Goal: Task Accomplishment & Management: Complete application form

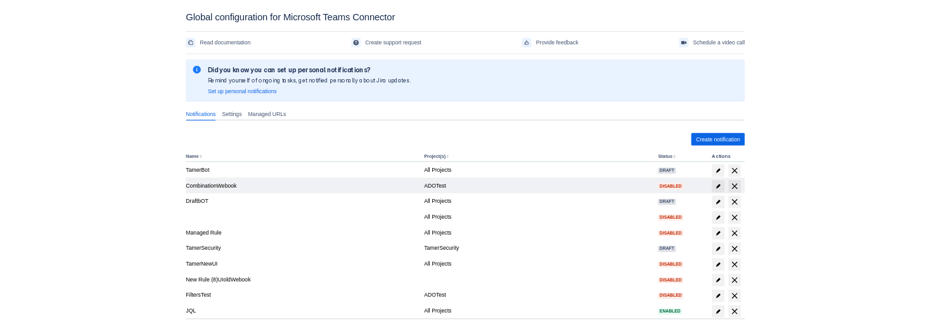
scroll to position [68, 0]
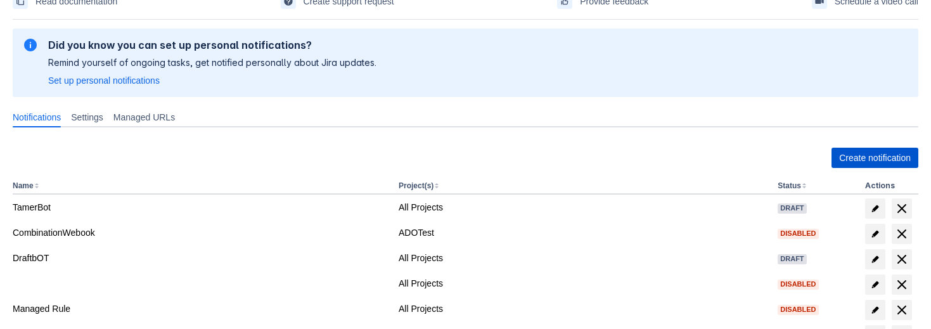
click at [889, 156] on span "Create notification" at bounding box center [875, 158] width 72 height 20
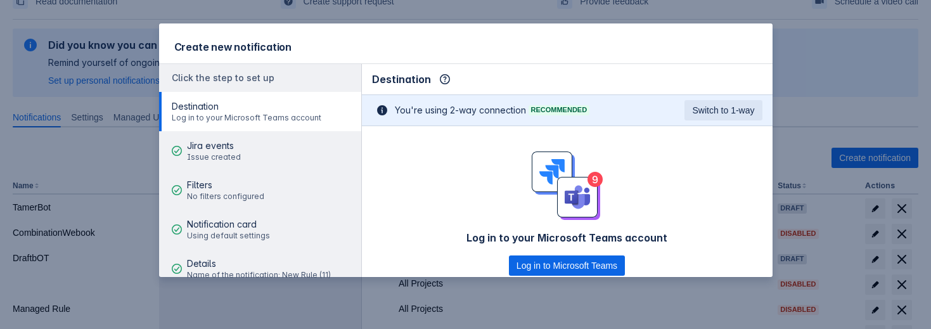
scroll to position [0, 0]
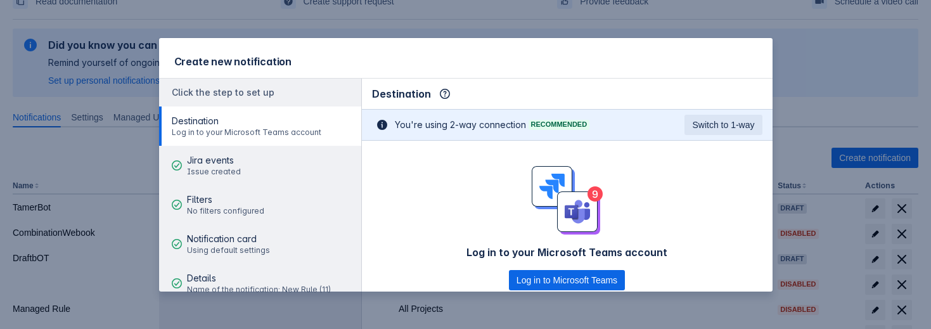
click at [861, 85] on div "Create new notification Click the step to set up Destination Log in to your Mic…" at bounding box center [465, 164] width 931 height 329
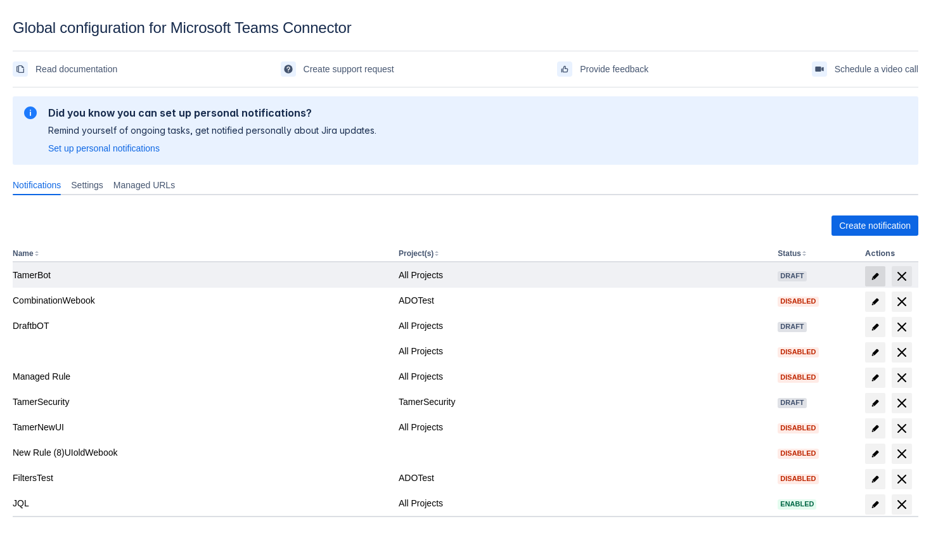
click at [876, 274] on span "edit" at bounding box center [875, 276] width 10 height 10
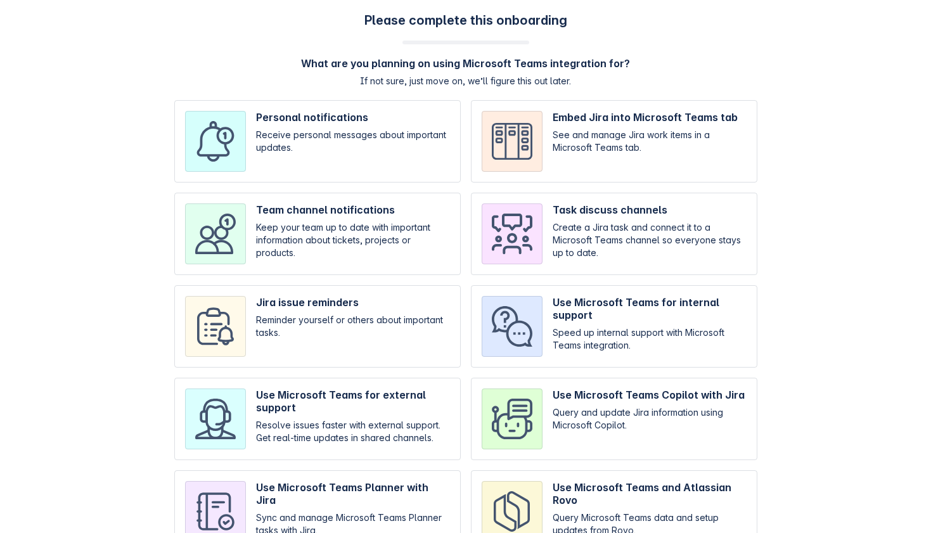
click at [848, 90] on div "Please complete this onboarding What are you planning on using Microsoft Teams …" at bounding box center [465, 289] width 905 height 552
click at [295, 219] on input "checkbox" at bounding box center [317, 234] width 286 height 82
checkbox input "true"
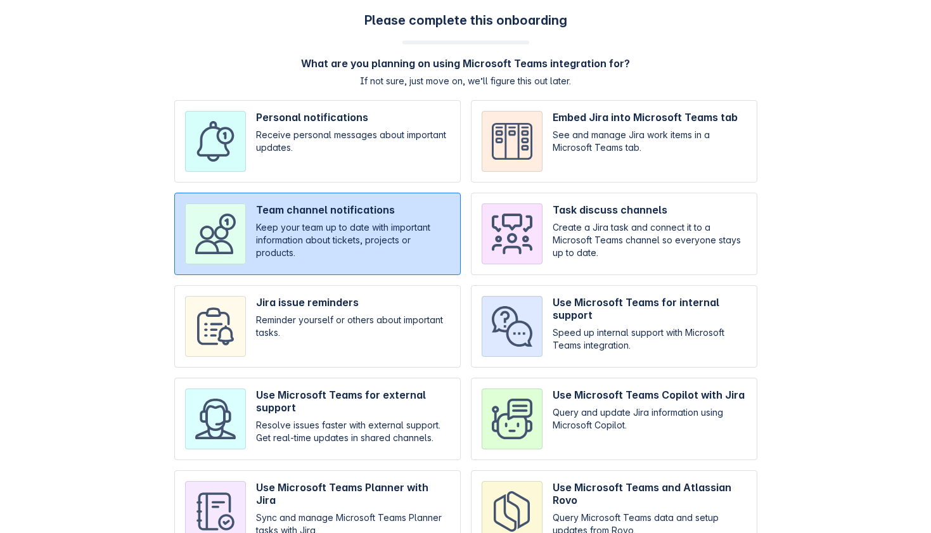
click at [587, 249] on input "checkbox" at bounding box center [614, 234] width 286 height 82
checkbox input "true"
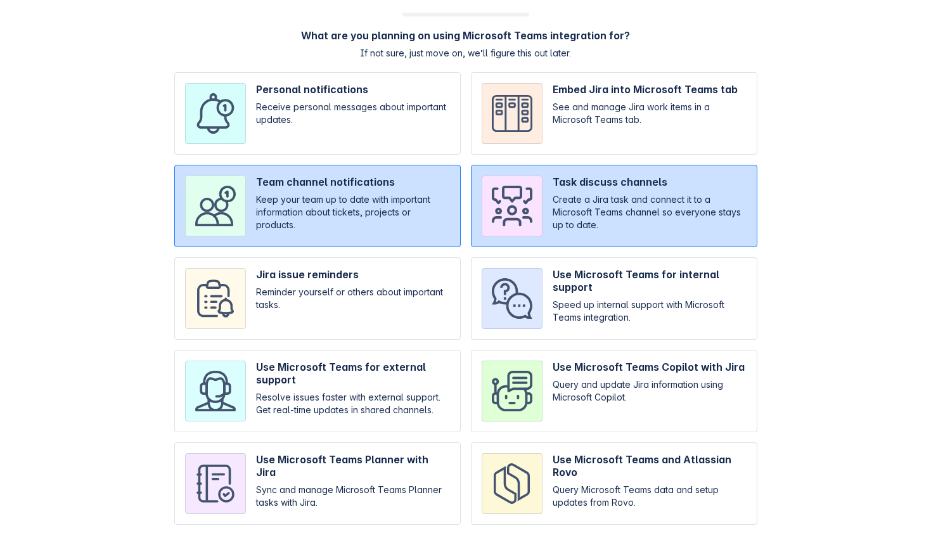
scroll to position [65, 0]
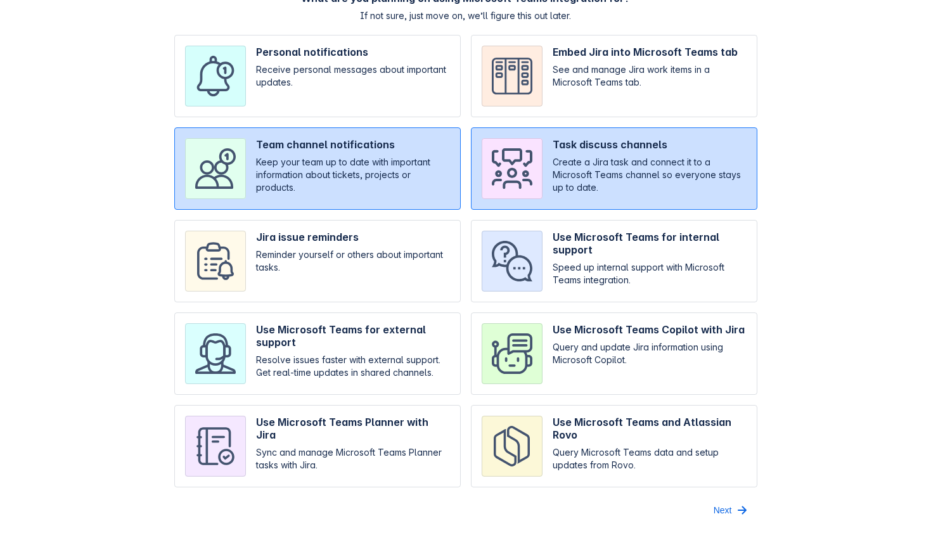
click at [666, 378] on input "checkbox" at bounding box center [614, 353] width 286 height 82
checkbox input "true"
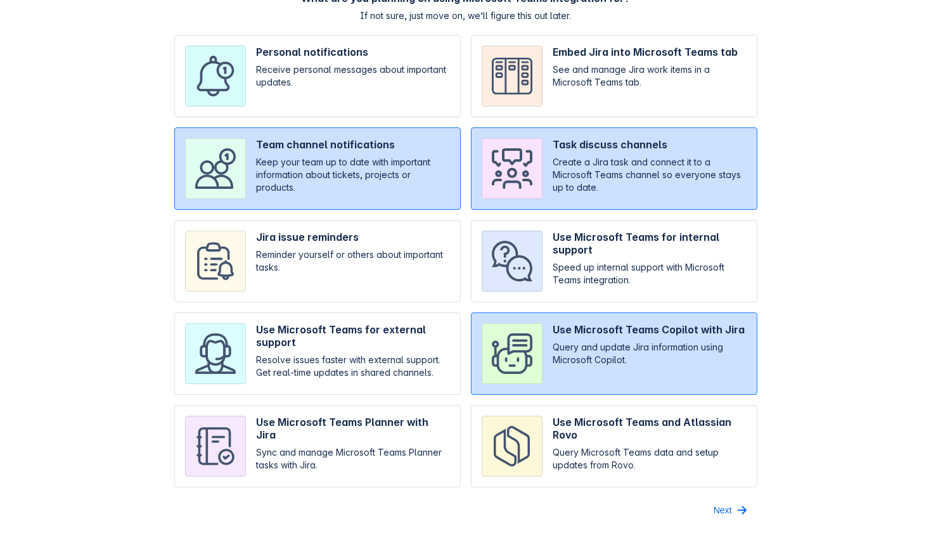
click at [365, 255] on input "checkbox" at bounding box center [317, 261] width 286 height 82
checkbox input "true"
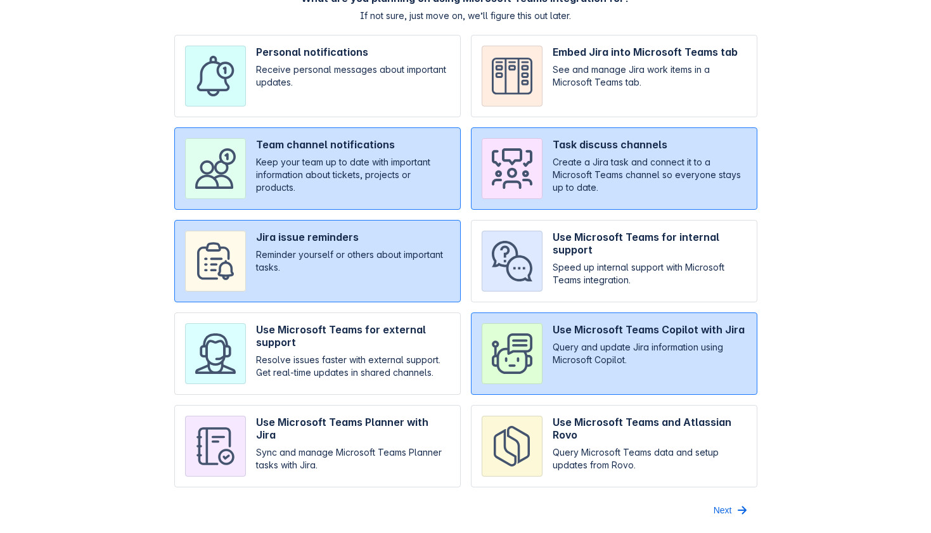
click at [587, 262] on input "checkbox" at bounding box center [614, 261] width 286 height 82
checkbox input "true"
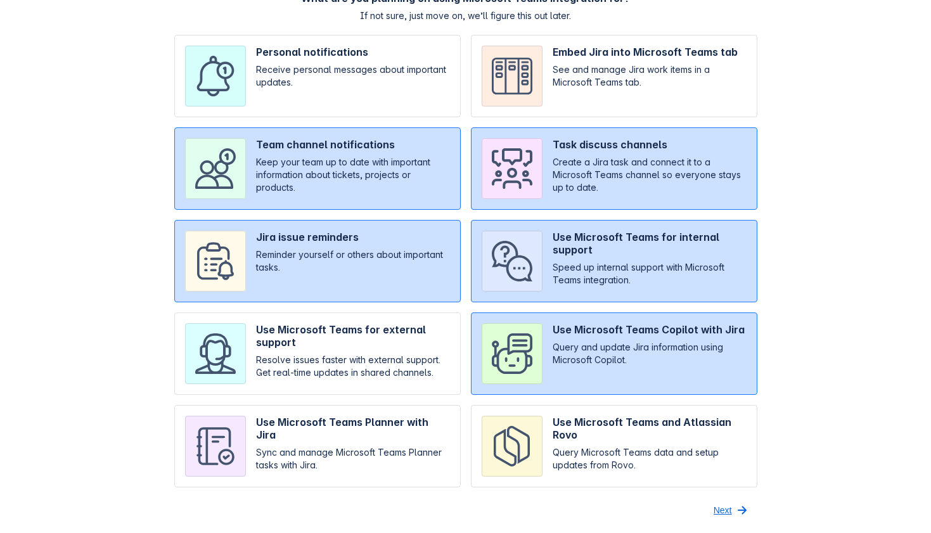
click at [727, 507] on span "Next" at bounding box center [722, 510] width 18 height 20
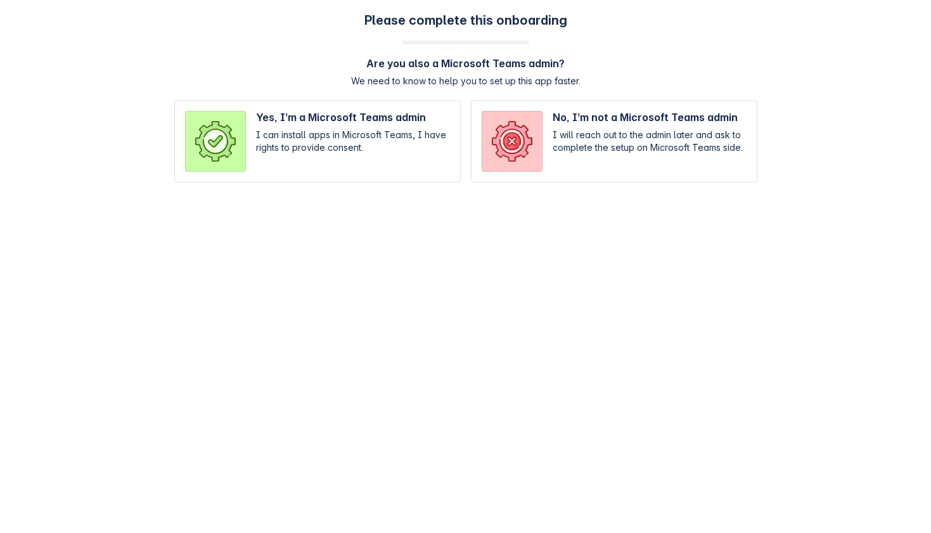
click at [378, 138] on input "radio" at bounding box center [317, 141] width 286 height 82
radio input "true"
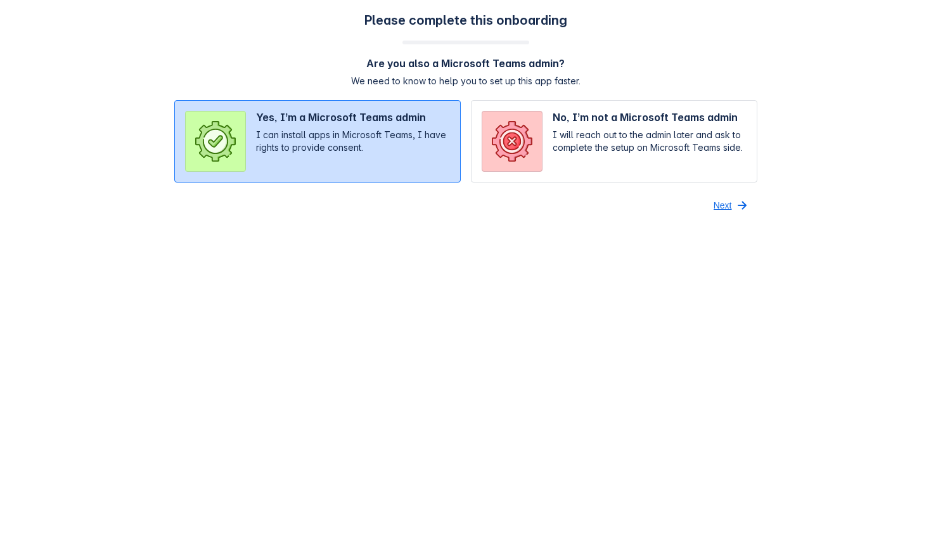
click at [738, 210] on span "button" at bounding box center [741, 205] width 15 height 15
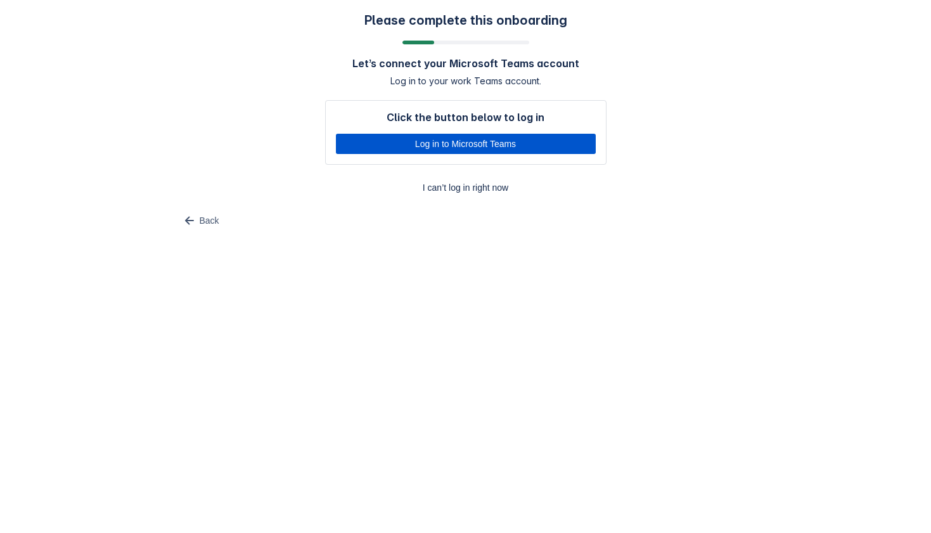
click at [554, 146] on span "Log in to Microsoft Teams" at bounding box center [465, 144] width 245 height 20
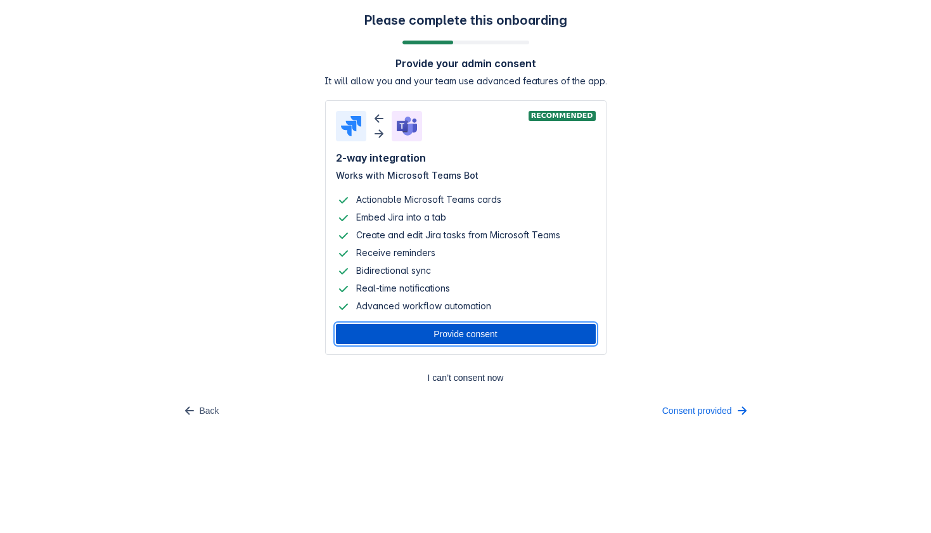
click at [409, 336] on span "Provide consent" at bounding box center [465, 334] width 245 height 20
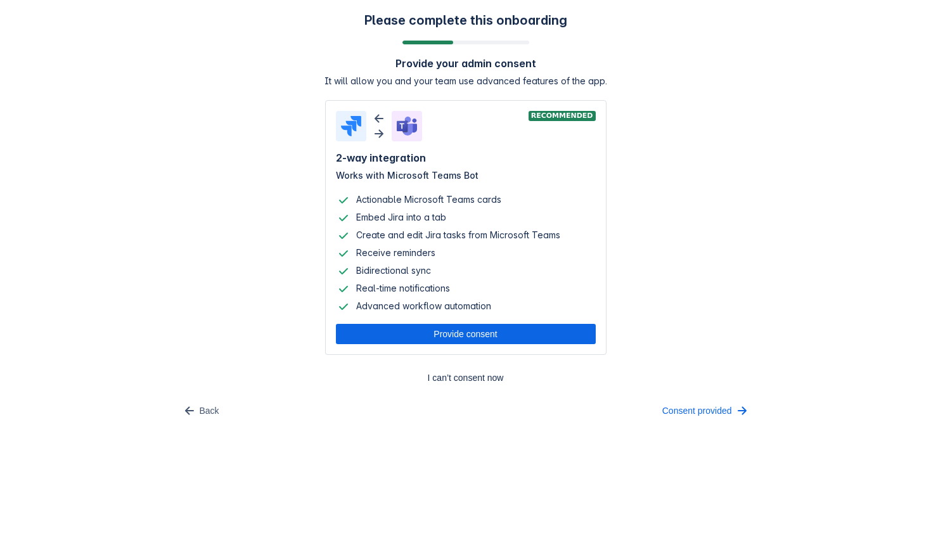
click at [60, 134] on div "Please complete this onboarding Provide your admin consent It will allow you an…" at bounding box center [465, 217] width 905 height 408
click at [687, 410] on span "Consent provided" at bounding box center [697, 410] width 70 height 20
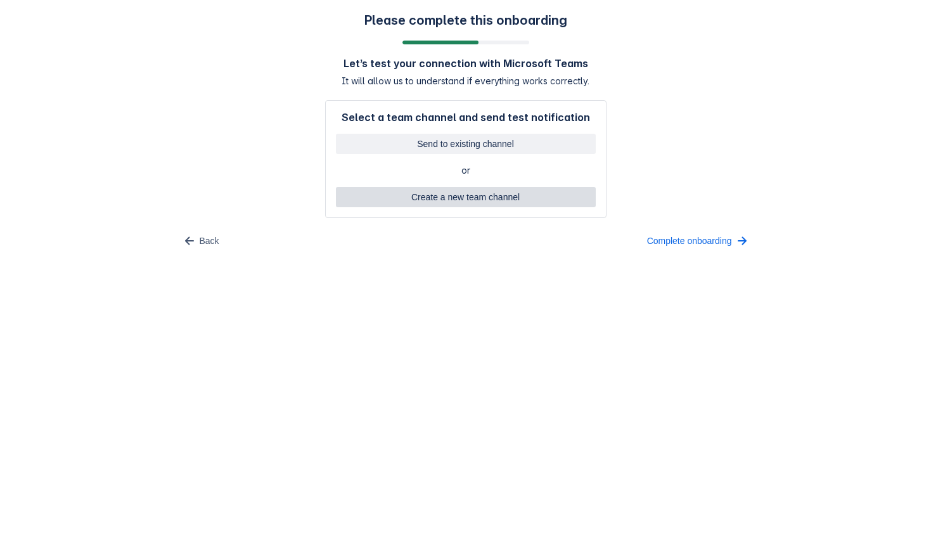
click at [431, 191] on span "Create a new team channel" at bounding box center [465, 197] width 245 height 20
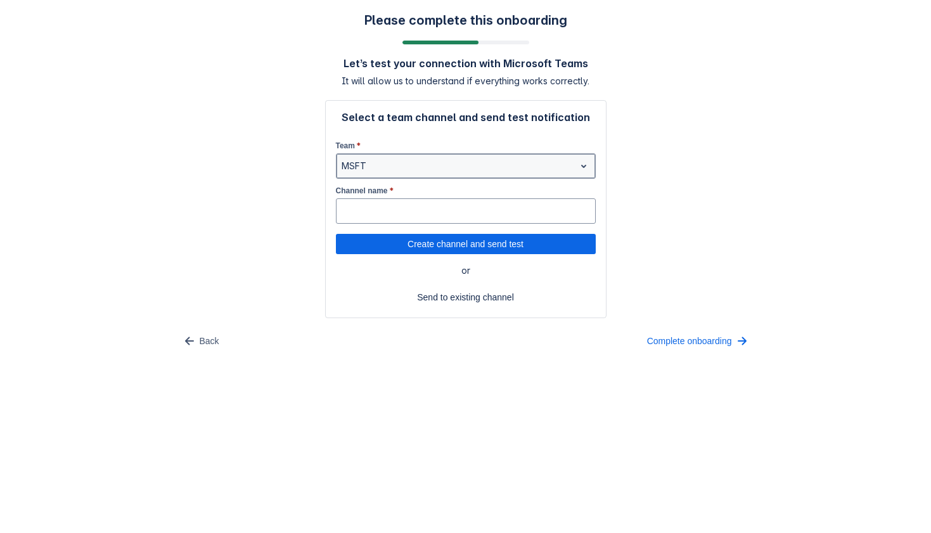
click at [404, 167] on div at bounding box center [455, 165] width 228 height 15
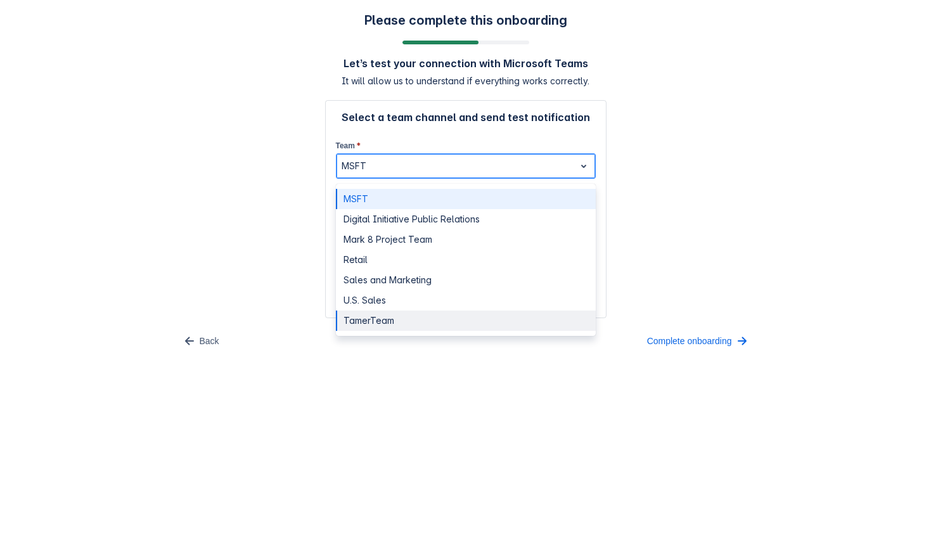
click at [386, 323] on div "TamerTeam" at bounding box center [466, 320] width 260 height 20
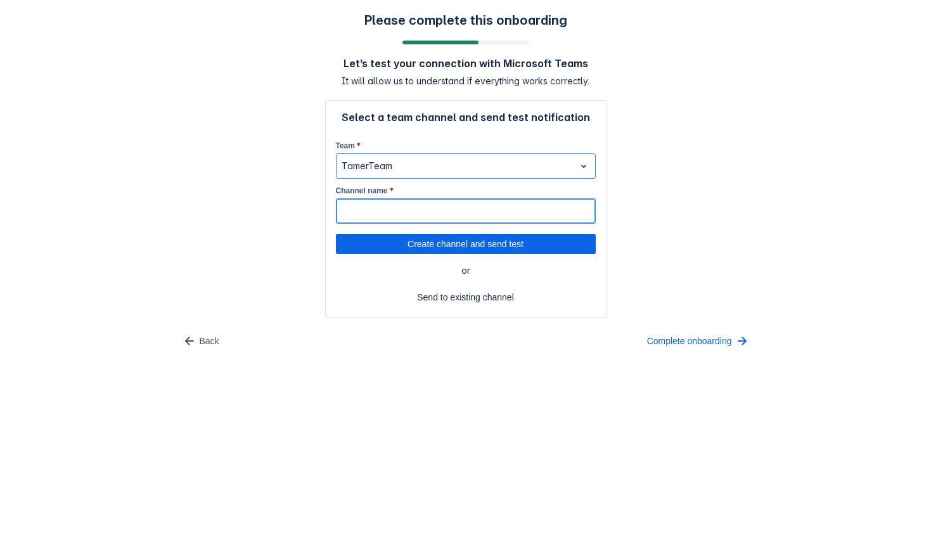
click at [390, 208] on input "Channel name *" at bounding box center [465, 211] width 258 height 23
click at [457, 246] on span "Create channel and send test" at bounding box center [465, 244] width 245 height 20
type input "Test123"
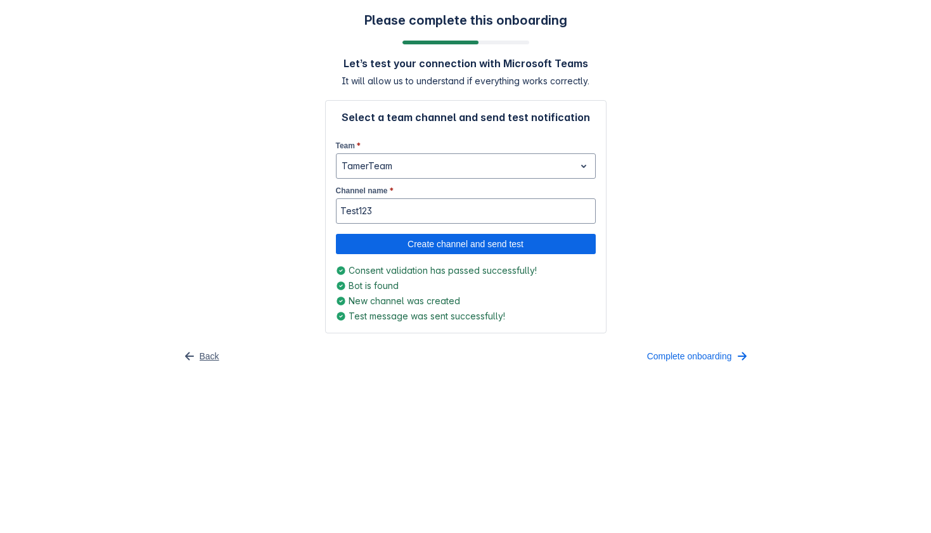
click at [213, 355] on span "Back" at bounding box center [210, 356] width 20 height 20
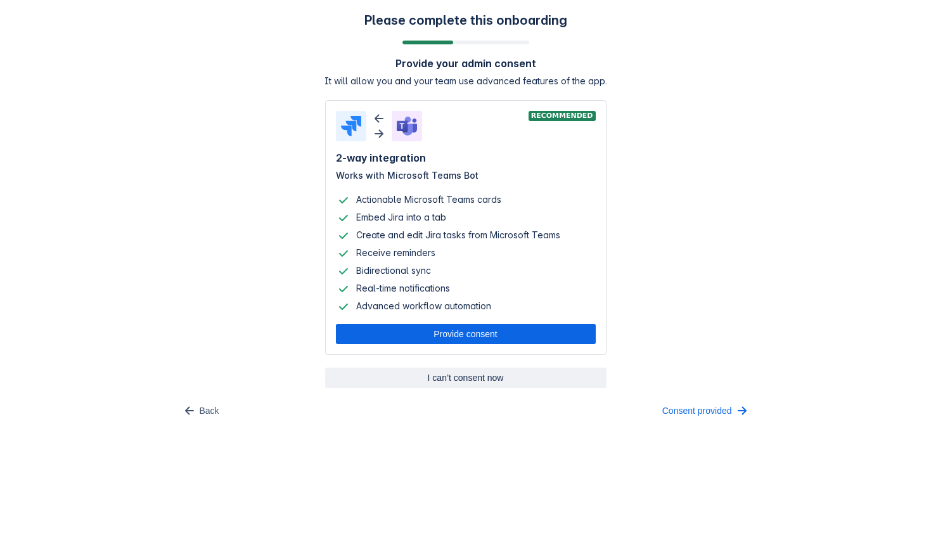
click at [455, 373] on span "I can’t consent now" at bounding box center [466, 377] width 266 height 20
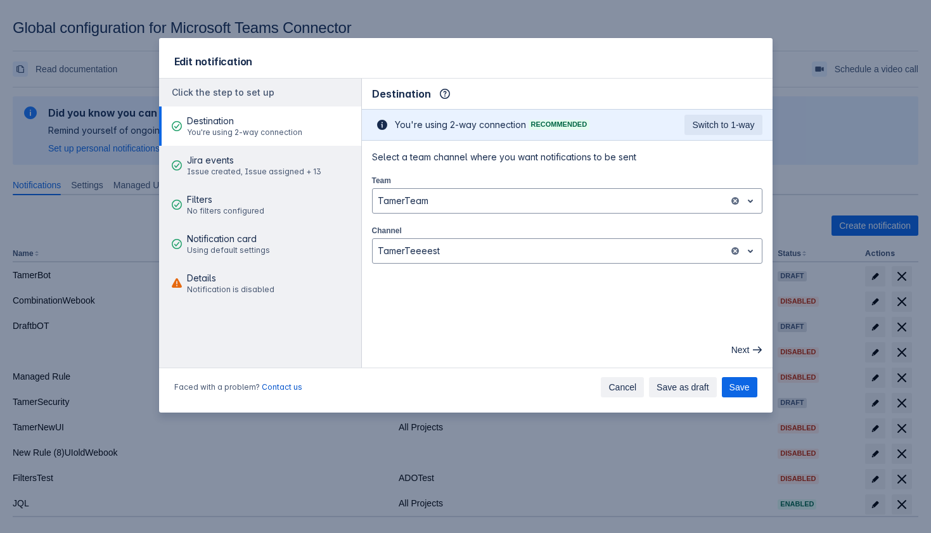
click at [603, 388] on button "Cancel" at bounding box center [622, 387] width 43 height 20
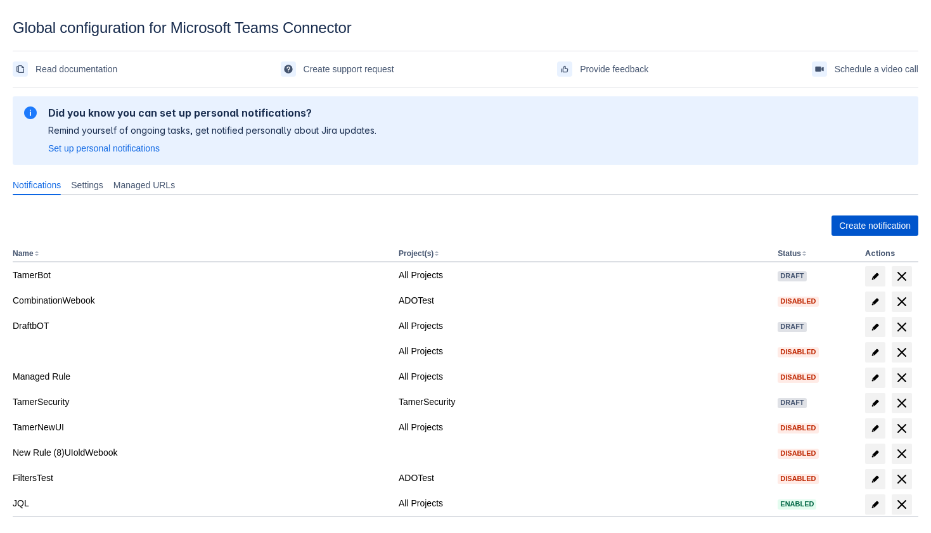
click at [845, 217] on span "Create notification" at bounding box center [875, 225] width 72 height 20
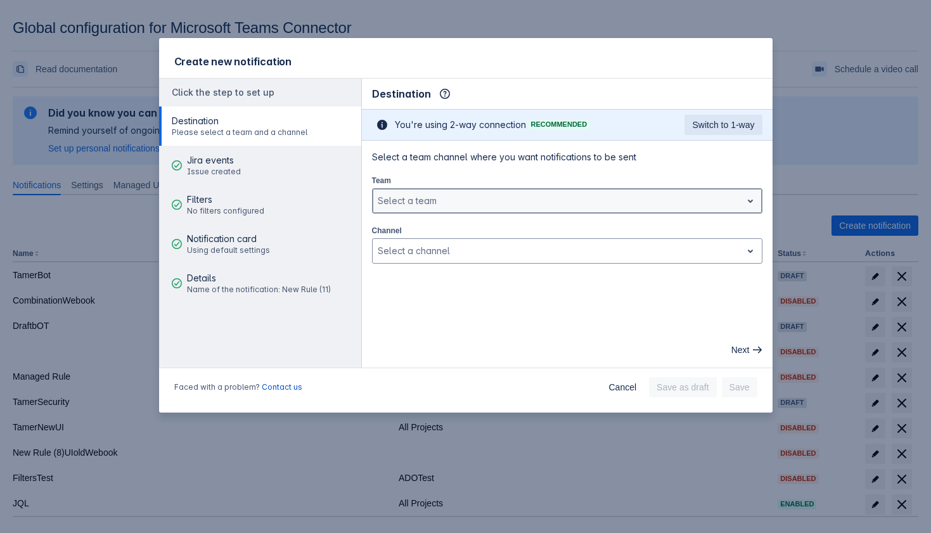
click at [521, 211] on div "Select a team" at bounding box center [567, 200] width 390 height 25
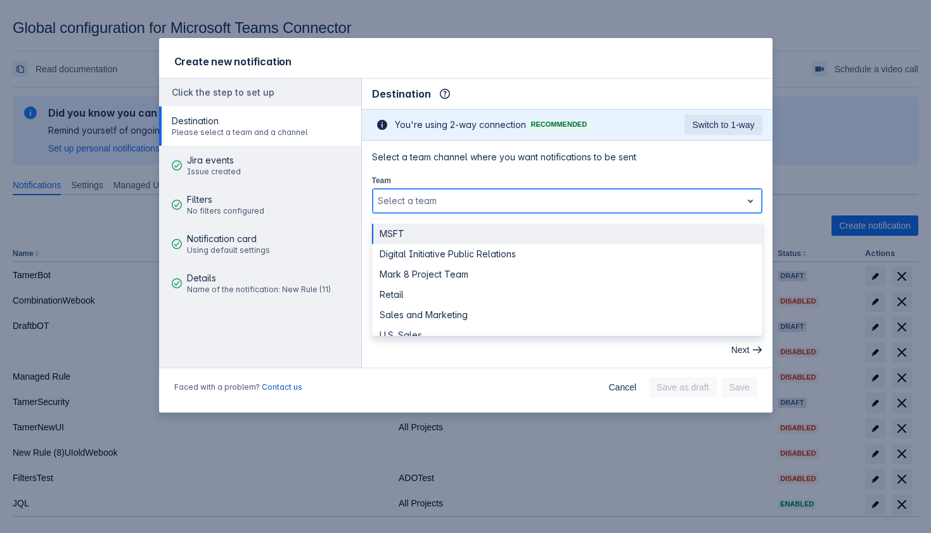
click at [521, 211] on div "Select a team" at bounding box center [567, 200] width 390 height 25
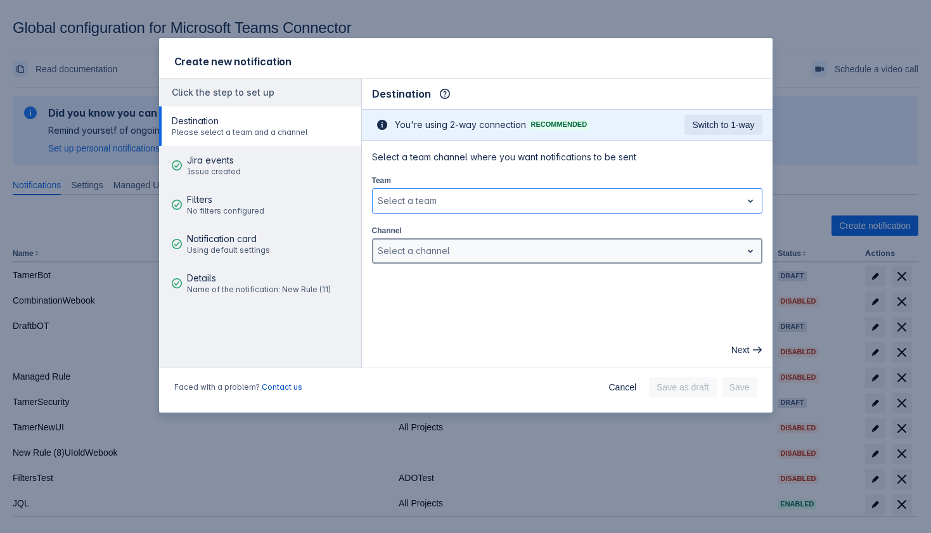
click at [504, 242] on div "Select a channel" at bounding box center [556, 251] width 369 height 20
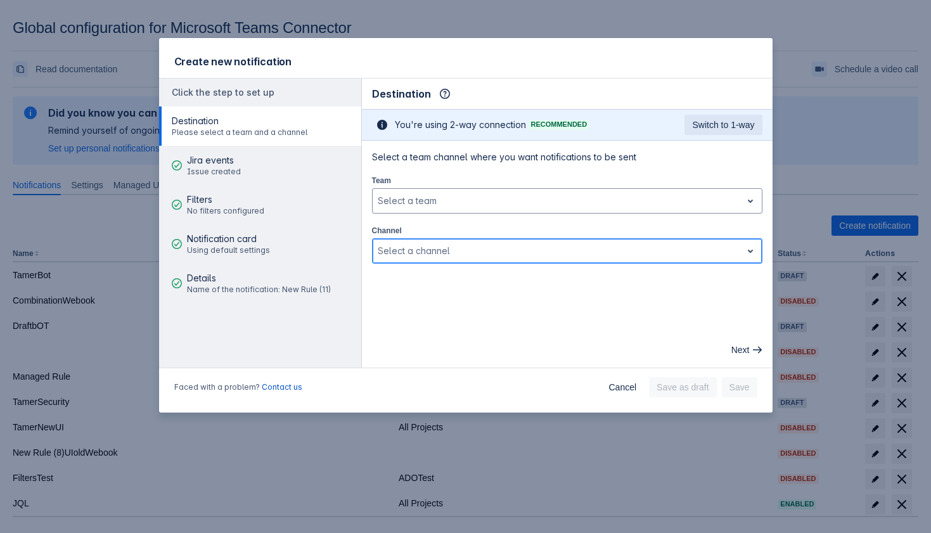
click at [504, 242] on div "Select a channel" at bounding box center [556, 251] width 369 height 20
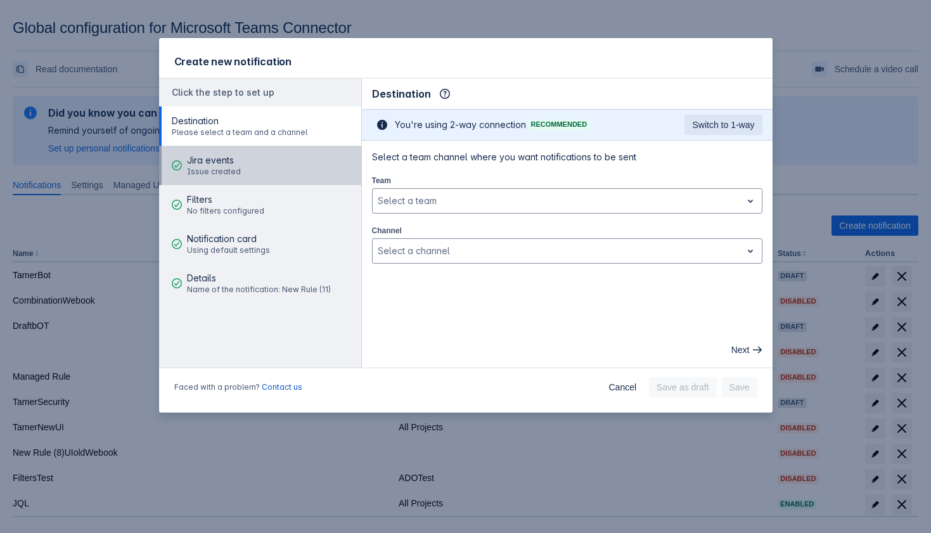
click at [281, 168] on button "Jira events Issue created" at bounding box center [260, 165] width 202 height 39
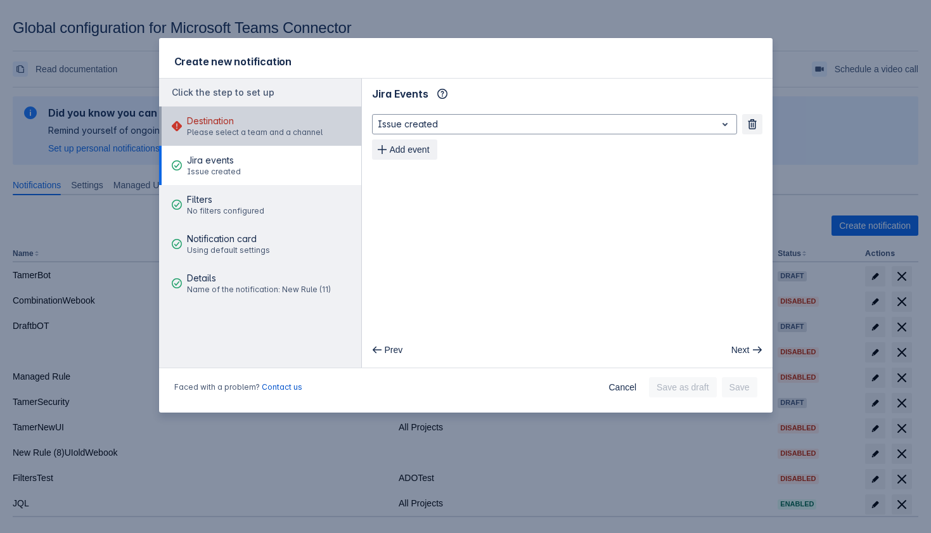
click at [310, 124] on span "Destination" at bounding box center [255, 121] width 136 height 13
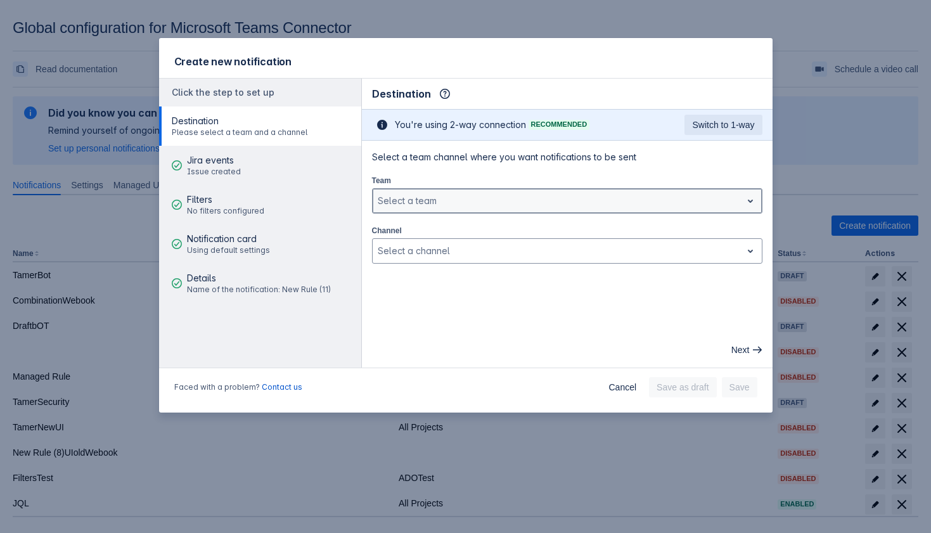
click at [480, 200] on div at bounding box center [557, 200] width 359 height 15
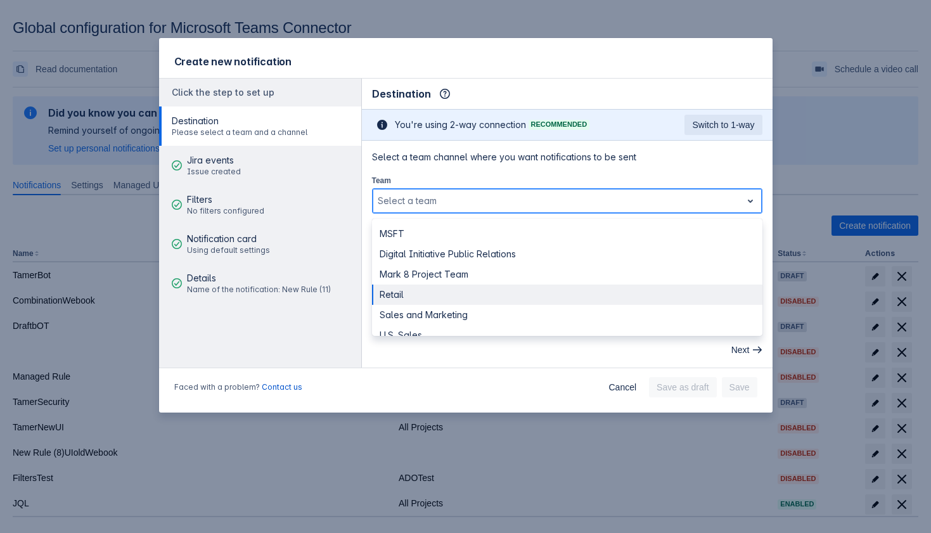
scroll to position [35, 0]
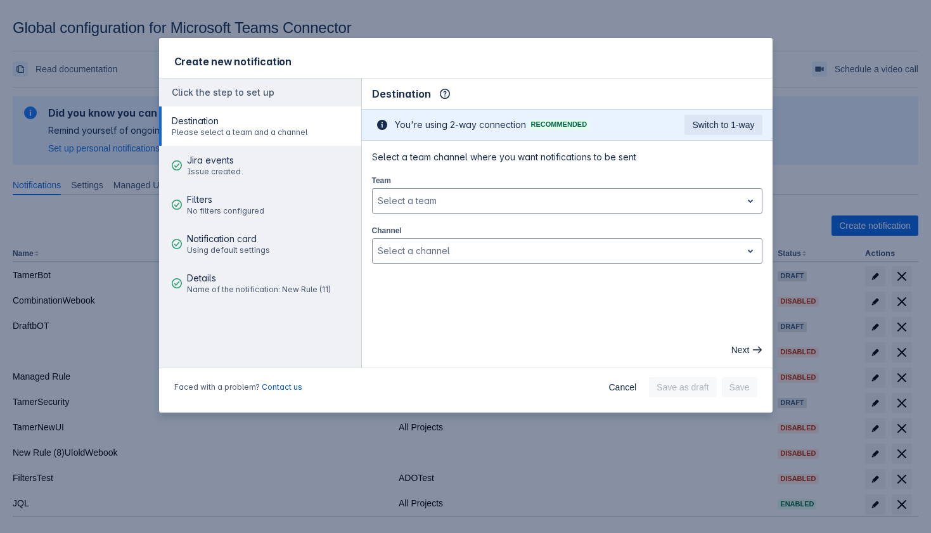
click at [626, 398] on div "Faced with a problem? Contact us Cancel Save as draft Save" at bounding box center [465, 390] width 613 height 46
click at [623, 388] on span "Cancel" at bounding box center [622, 387] width 28 height 20
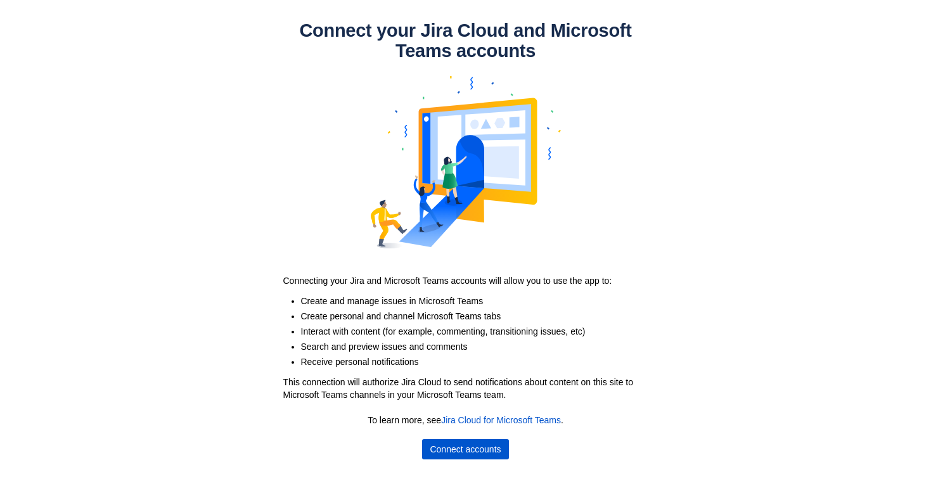
click at [475, 450] on span "Connect accounts" at bounding box center [464, 449] width 71 height 20
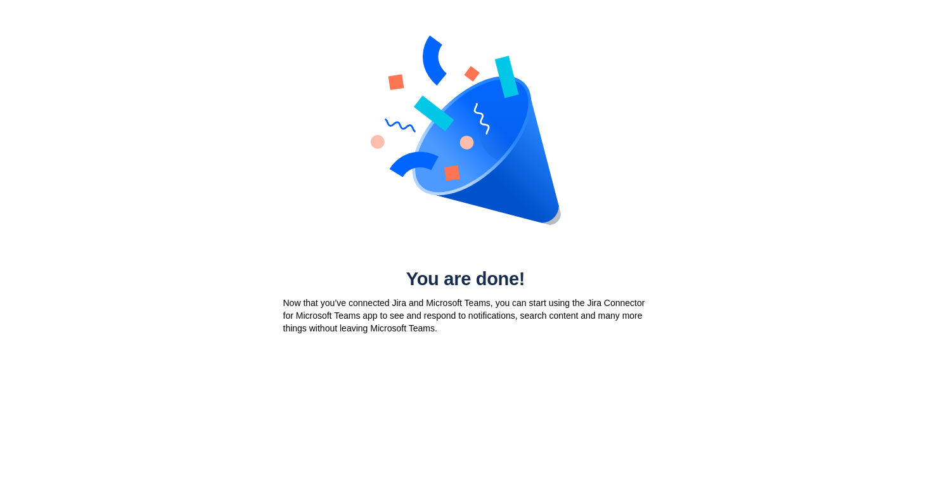
click at [429, 288] on h1 "You are done!" at bounding box center [466, 279] width 380 height 20
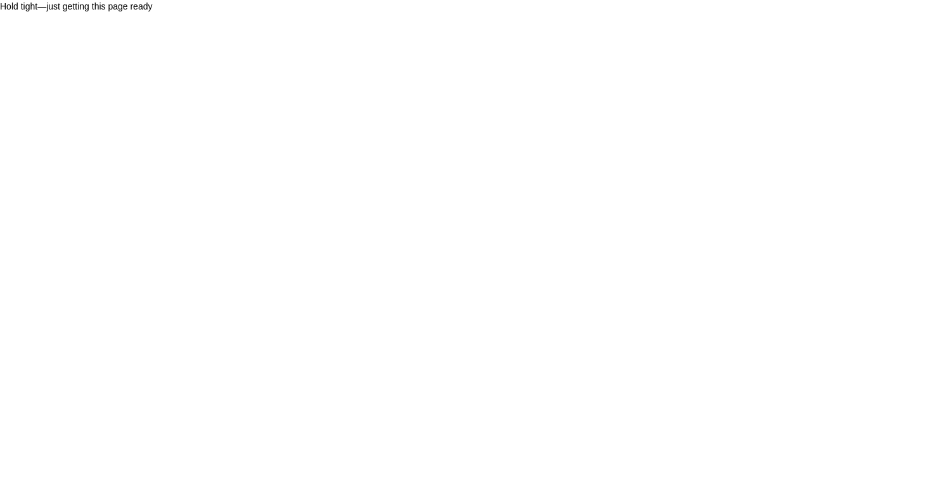
click at [564, 174] on body "Hold tight—just getting this page ready" at bounding box center [465, 243] width 931 height 486
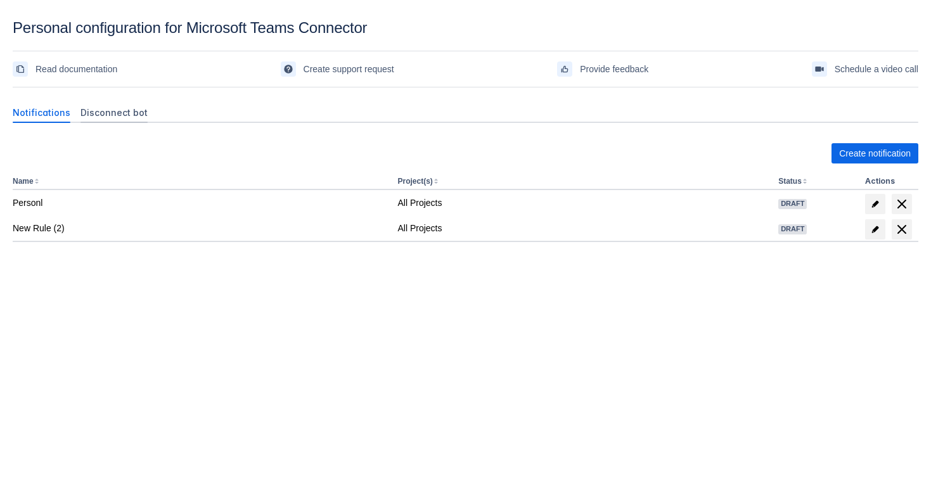
click at [120, 113] on span "Disconnect bot" at bounding box center [113, 112] width 67 height 13
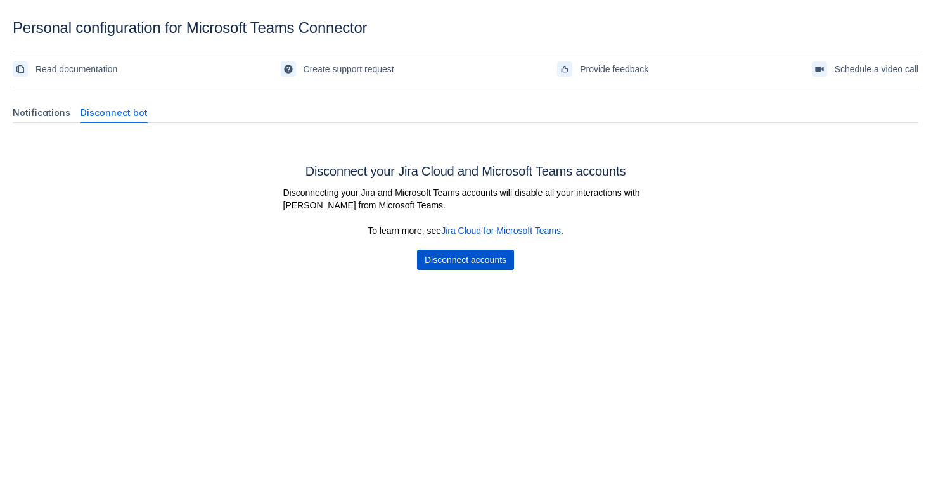
click at [485, 266] on span "Disconnect accounts" at bounding box center [465, 260] width 82 height 20
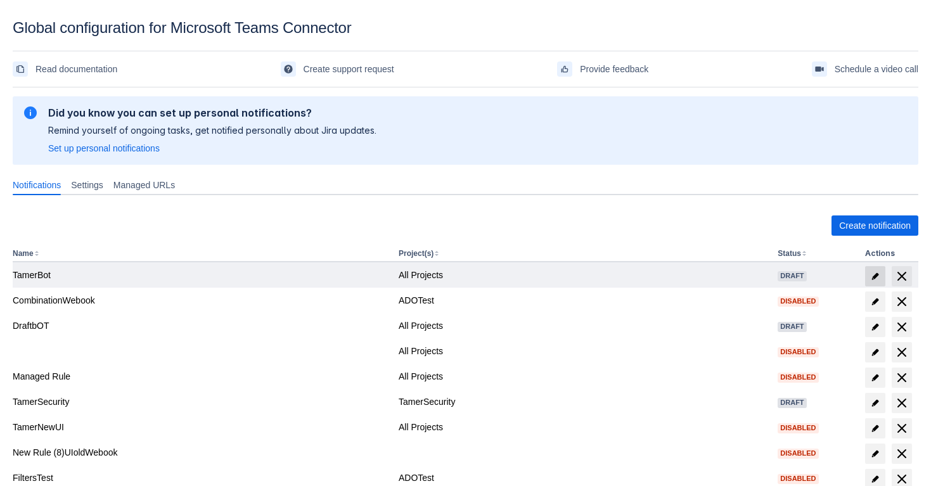
click at [881, 276] on span at bounding box center [875, 276] width 20 height 20
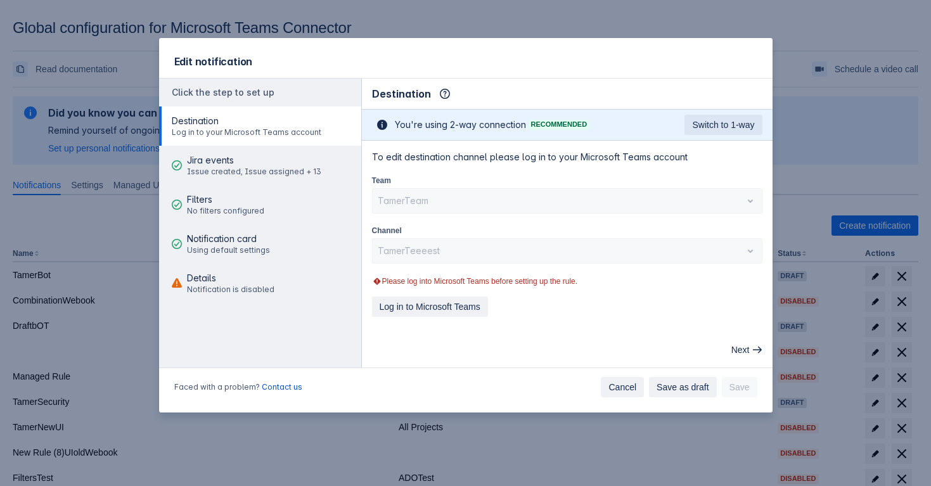
click at [629, 386] on span "Cancel" at bounding box center [622, 387] width 28 height 20
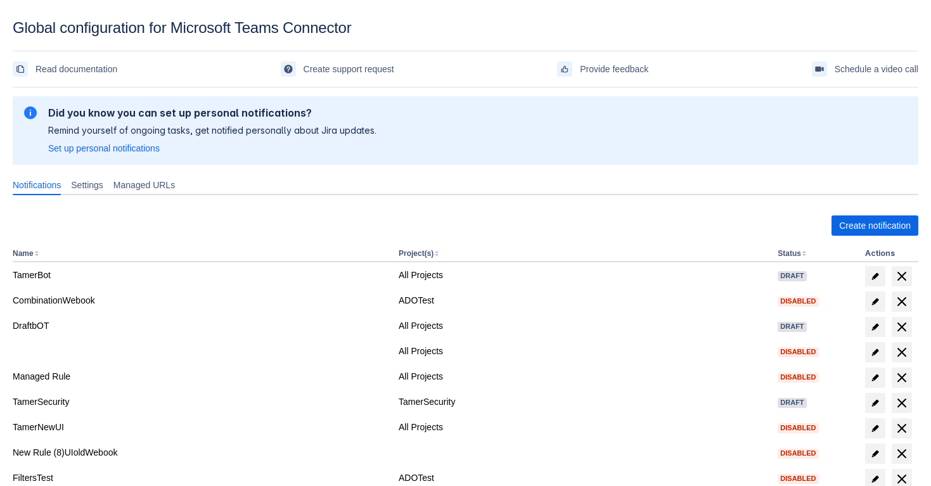
scroll to position [72, 0]
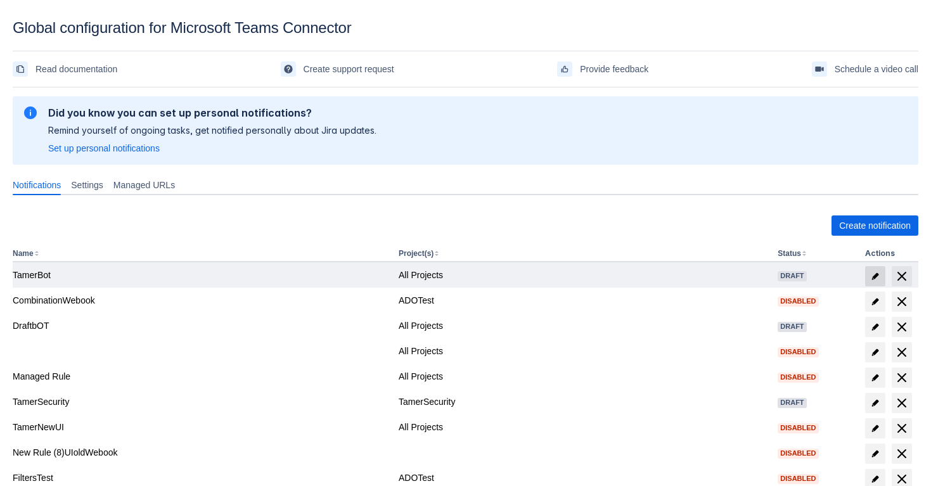
click at [875, 269] on span at bounding box center [875, 276] width 20 height 20
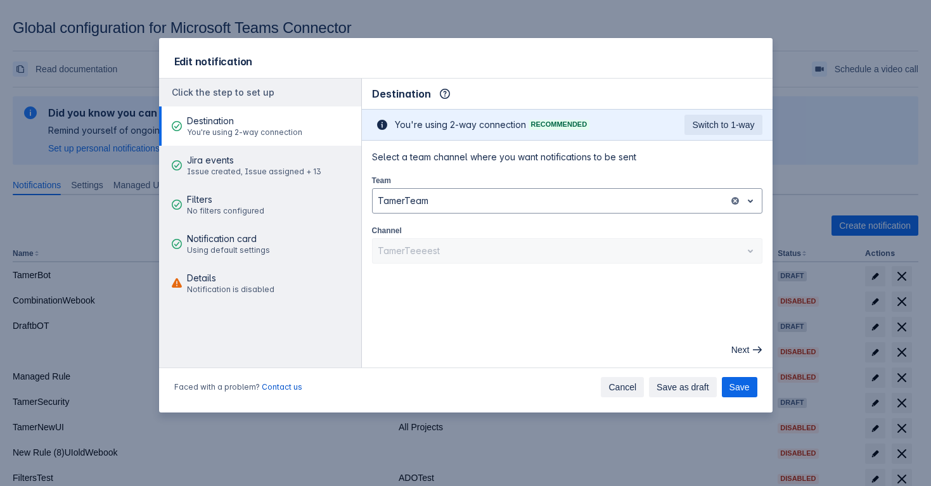
click at [633, 392] on span "Cancel" at bounding box center [622, 387] width 28 height 20
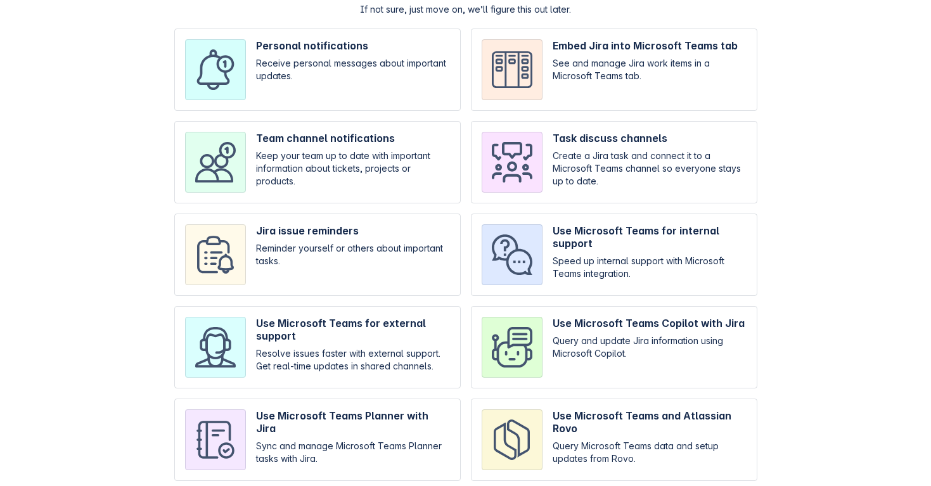
scroll to position [53, 0]
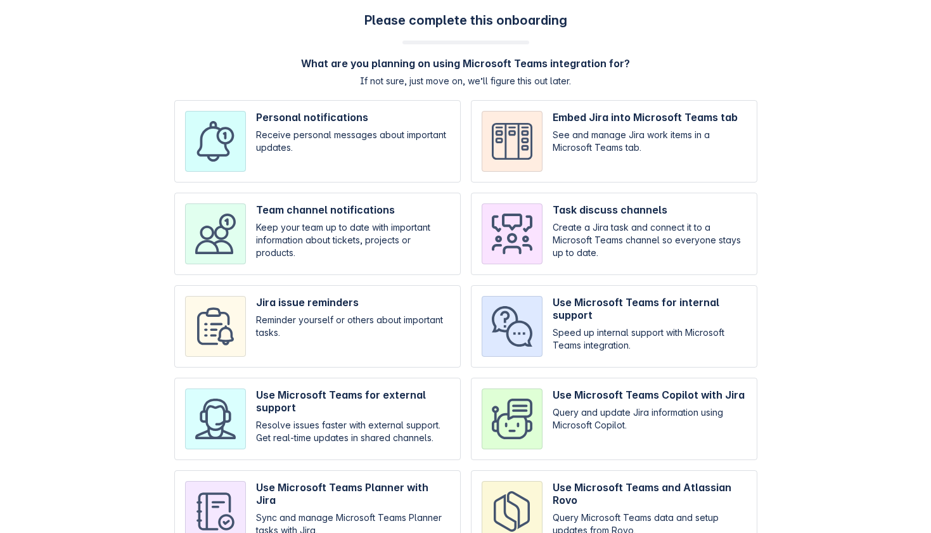
click at [311, 236] on input "checkbox" at bounding box center [317, 234] width 286 height 82
checkbox input "true"
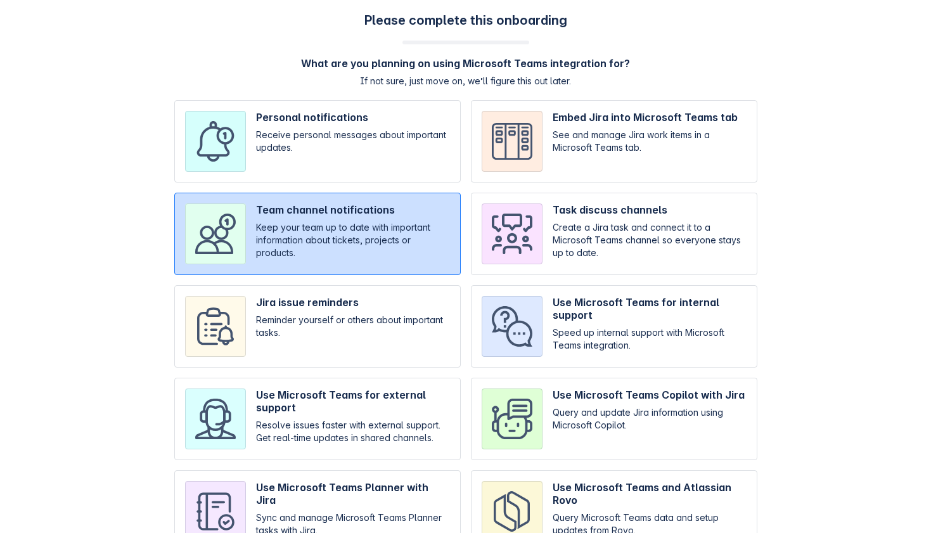
click at [560, 312] on input "checkbox" at bounding box center [614, 326] width 286 height 82
checkbox input "true"
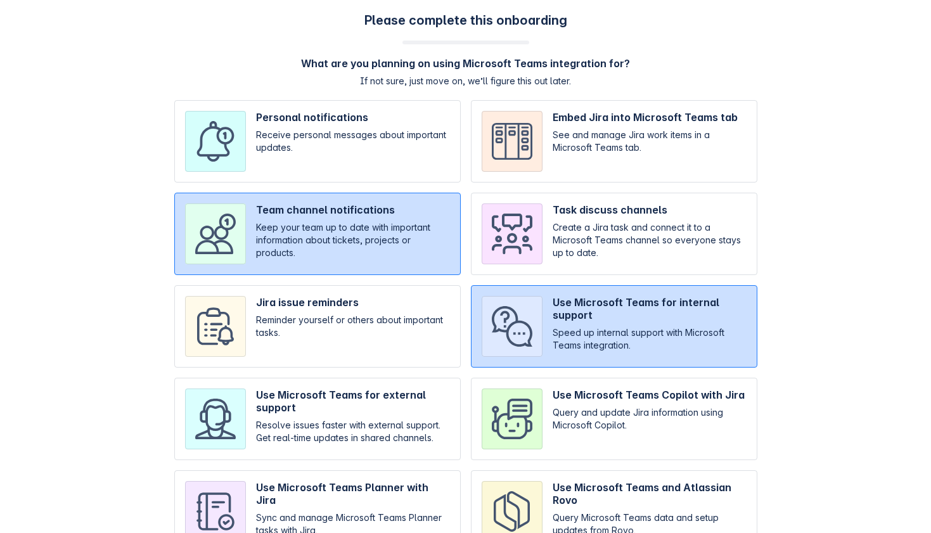
click at [594, 235] on input "checkbox" at bounding box center [614, 234] width 286 height 82
checkbox input "true"
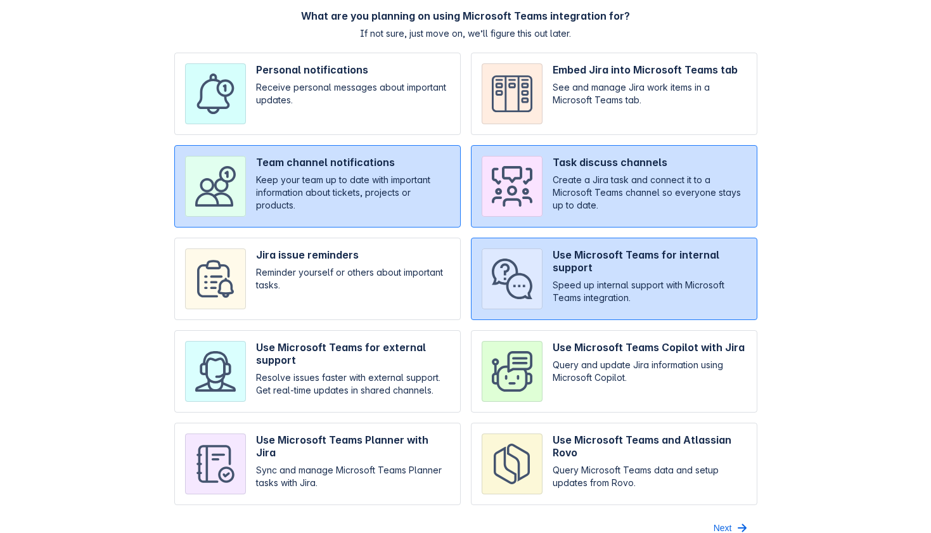
scroll to position [65, 0]
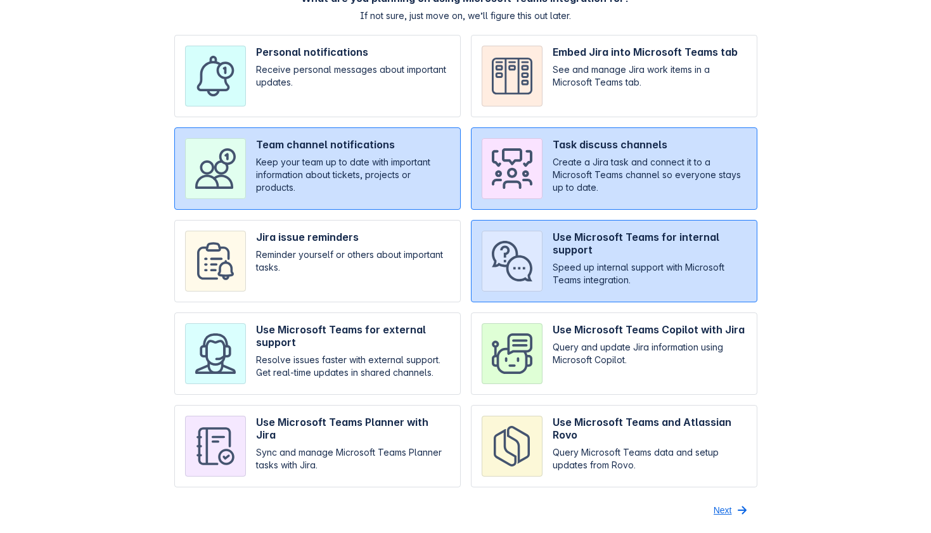
click at [728, 503] on span "Next" at bounding box center [722, 510] width 18 height 20
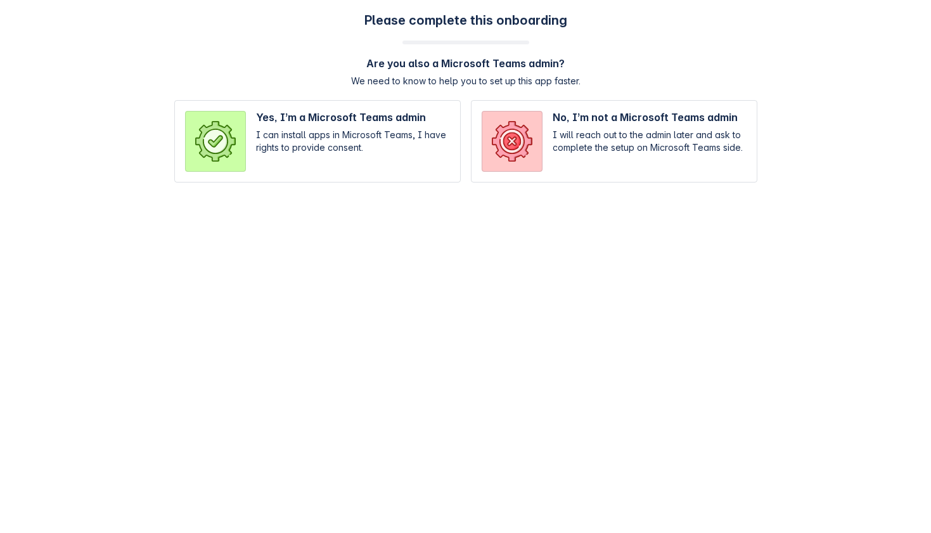
click at [559, 156] on input "radio" at bounding box center [614, 141] width 286 height 82
radio input "true"
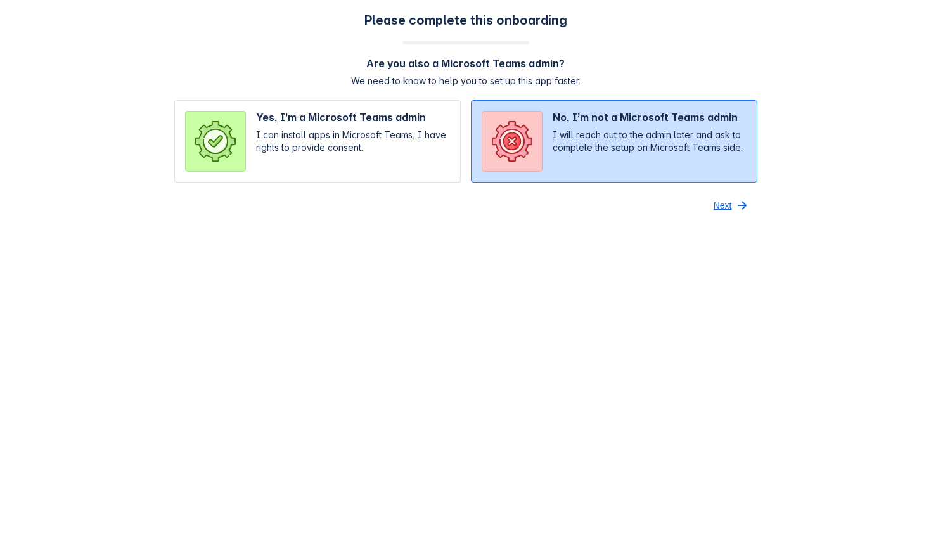
click at [713, 208] on span "Next" at bounding box center [722, 205] width 18 height 20
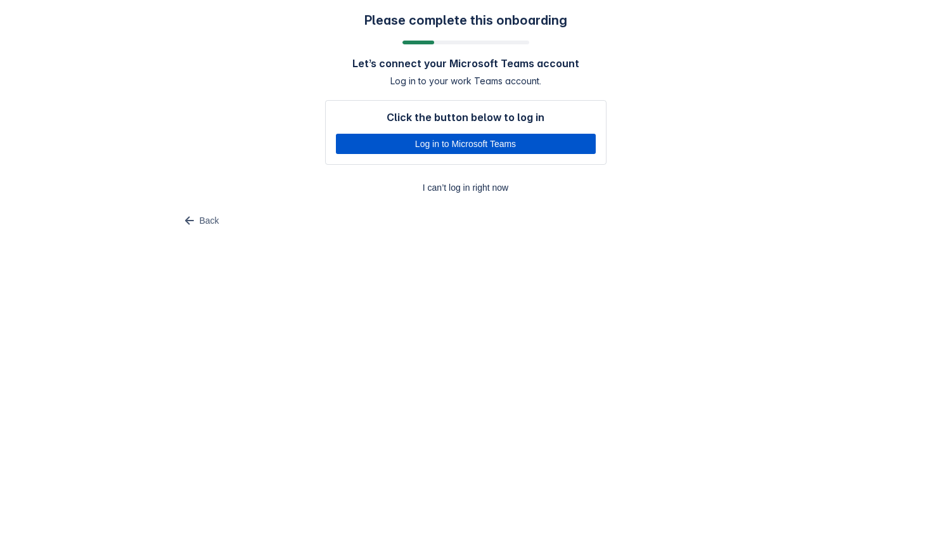
click at [507, 140] on span "Log in to Microsoft Teams" at bounding box center [465, 144] width 245 height 20
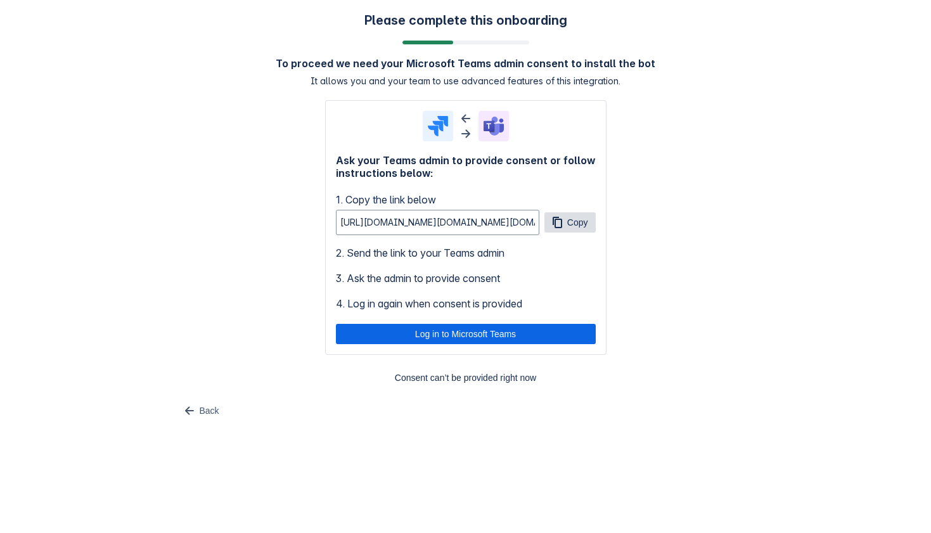
click at [554, 222] on span "button" at bounding box center [556, 222] width 15 height 15
click at [480, 380] on span "Consent can’t be provided right now" at bounding box center [466, 377] width 266 height 20
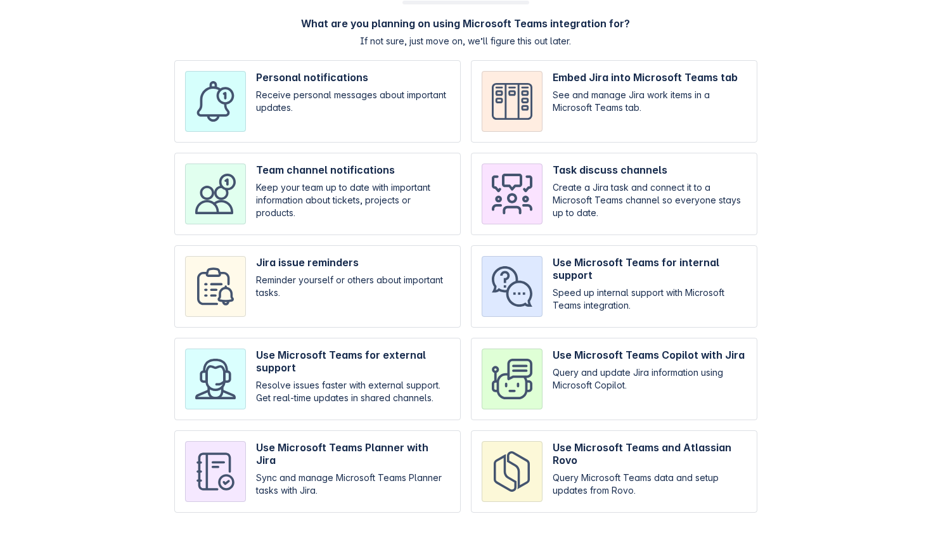
scroll to position [45, 0]
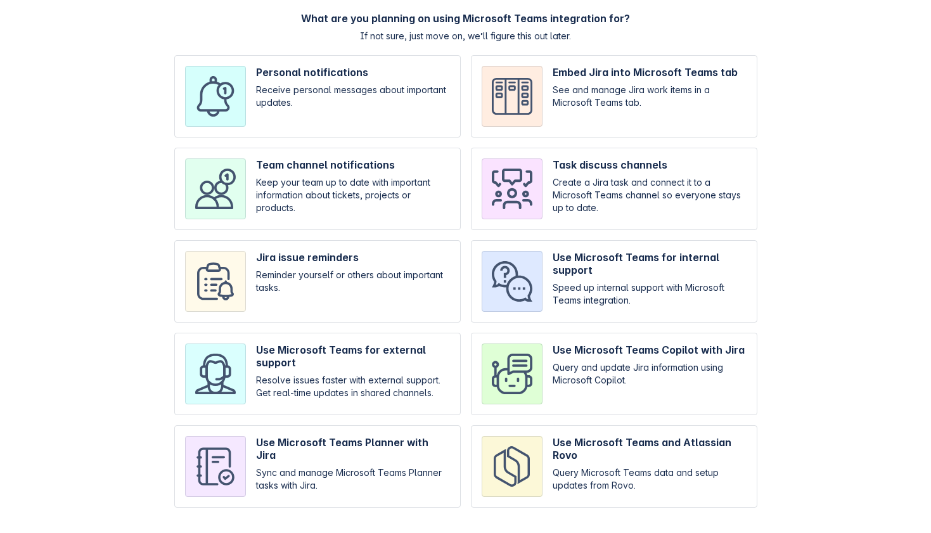
click at [351, 168] on input "checkbox" at bounding box center [317, 189] width 286 height 82
checkbox input "true"
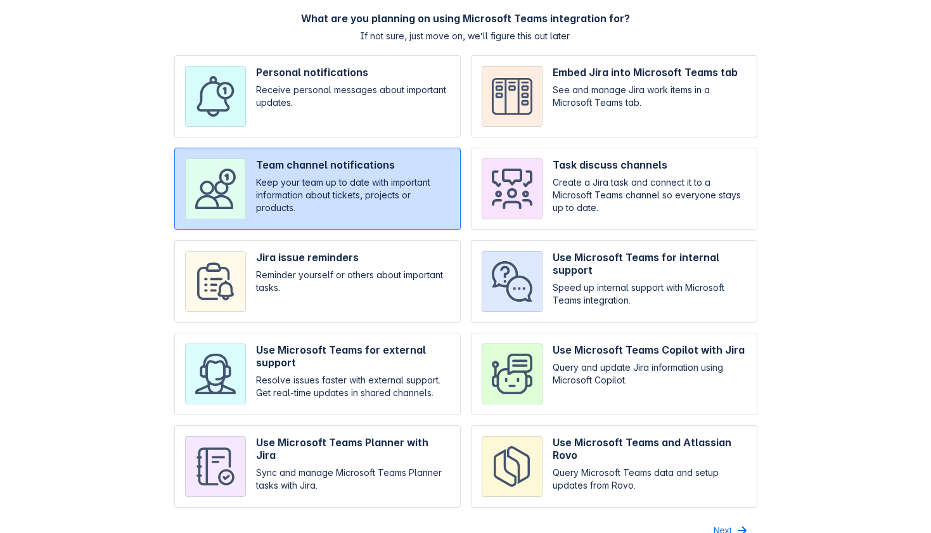
click at [573, 192] on input "checkbox" at bounding box center [614, 189] width 286 height 82
checkbox input "true"
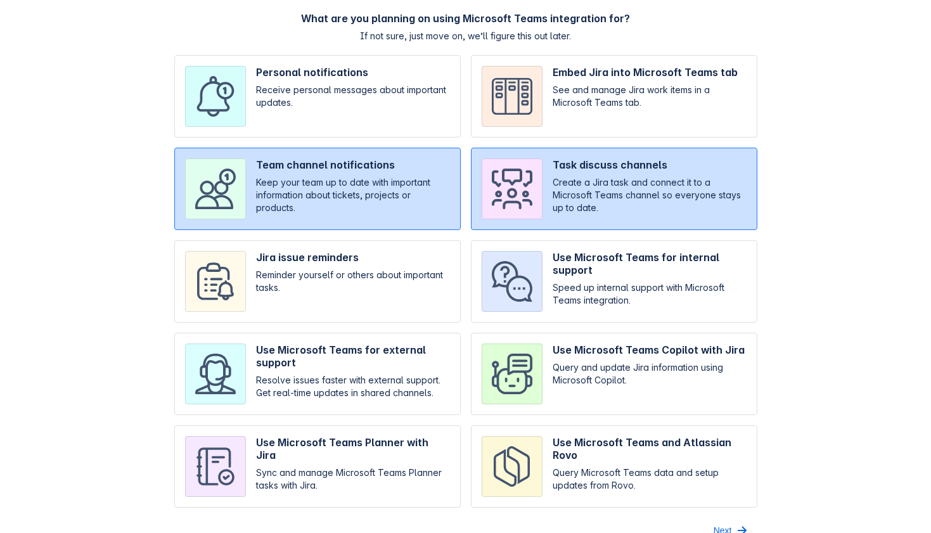
click at [576, 262] on input "checkbox" at bounding box center [614, 281] width 286 height 82
checkbox input "true"
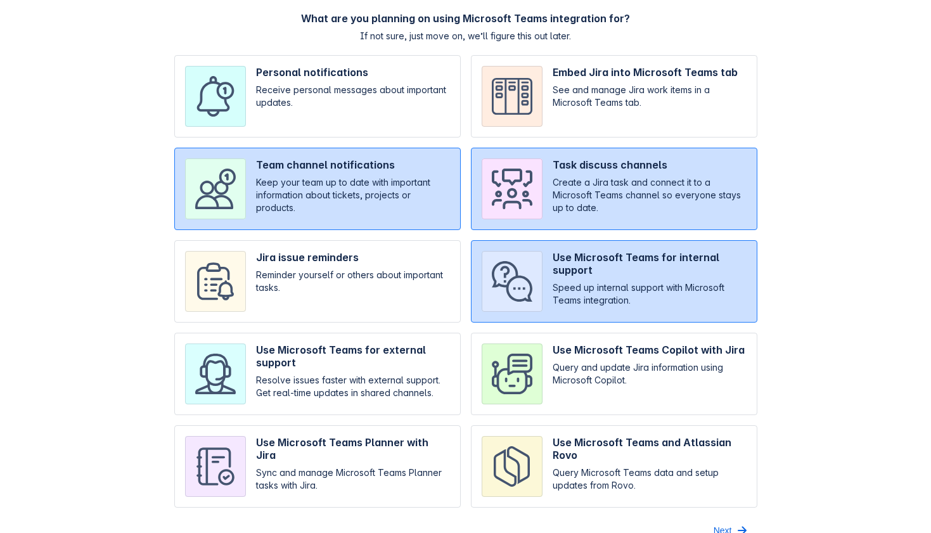
scroll to position [65, 0]
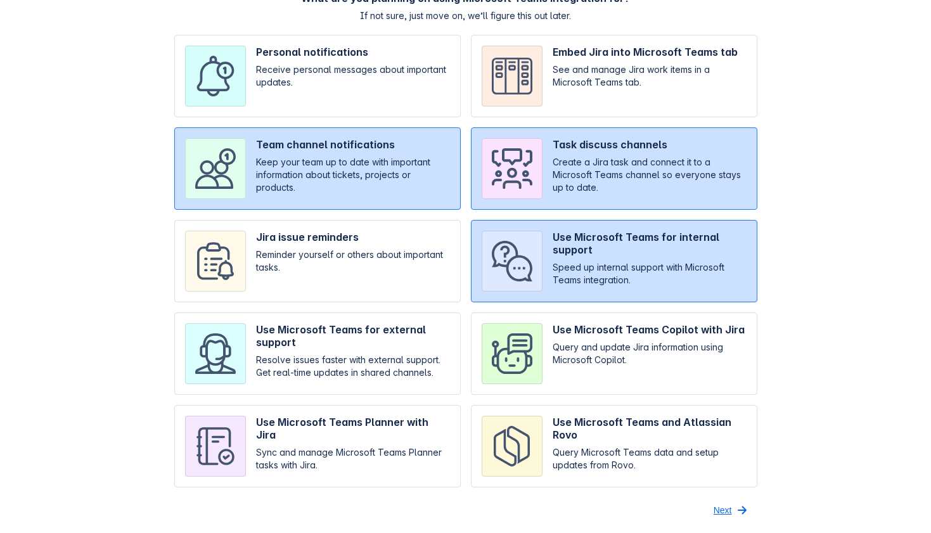
click at [721, 514] on span "Next" at bounding box center [722, 510] width 18 height 20
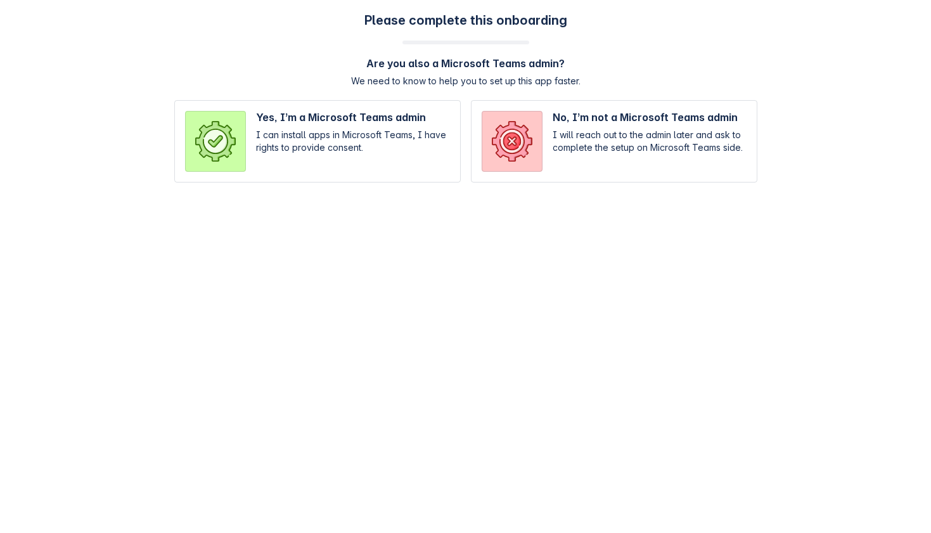
click at [351, 153] on input "radio" at bounding box center [317, 141] width 286 height 82
radio input "true"
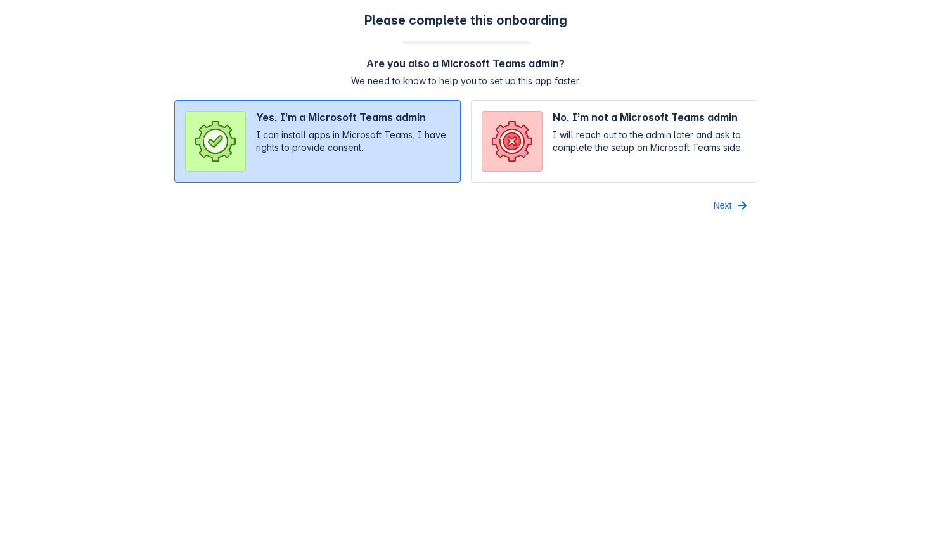
click at [659, 146] on input "radio" at bounding box center [614, 141] width 286 height 82
radio input "true"
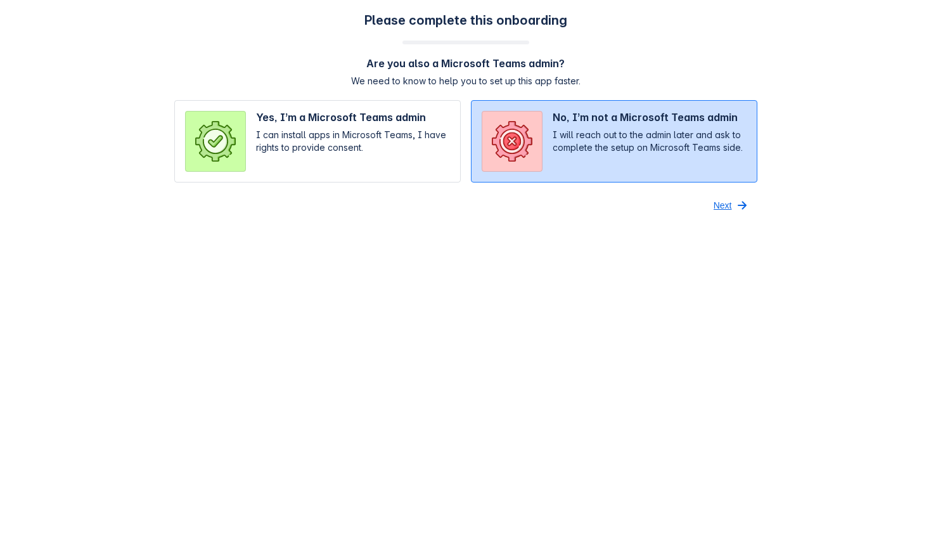
click at [730, 200] on span "Next" at bounding box center [722, 205] width 18 height 20
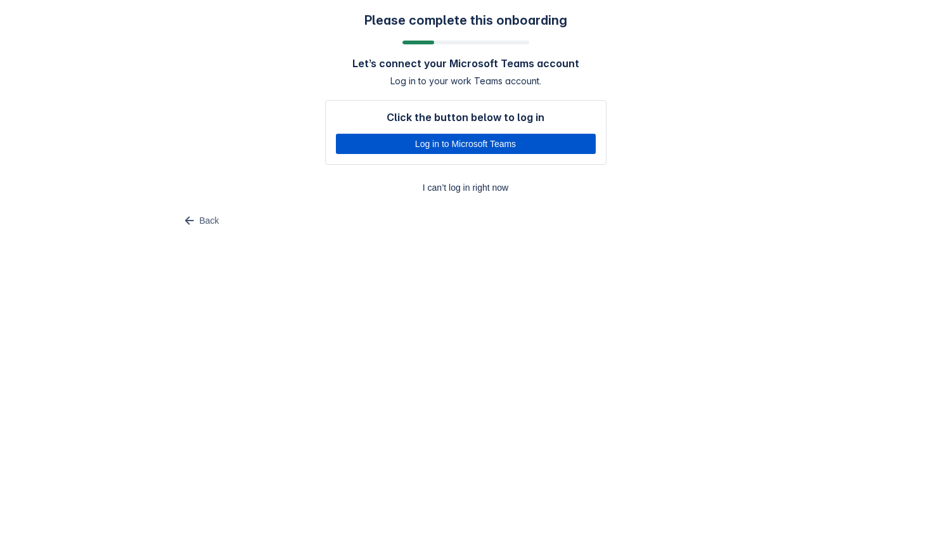
click at [490, 137] on span "Log in to Microsoft Teams" at bounding box center [465, 144] width 245 height 20
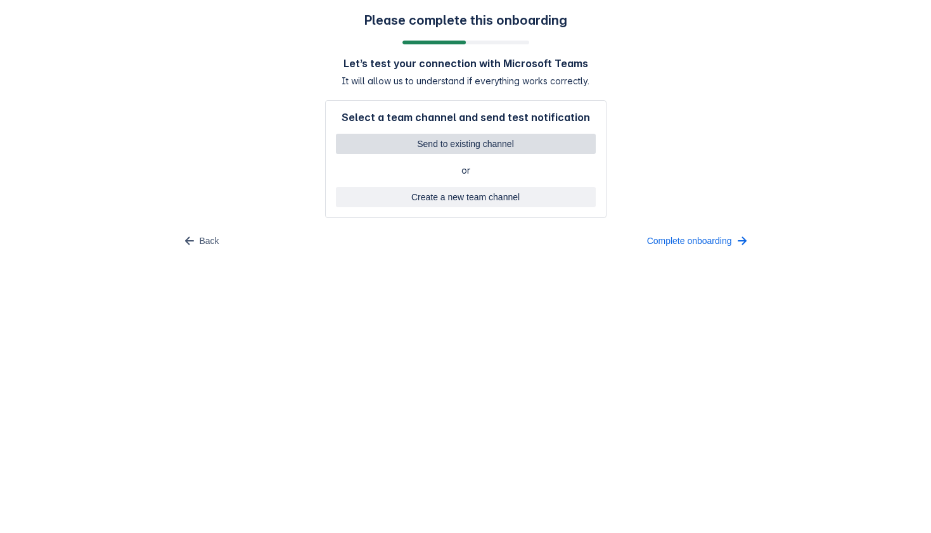
click at [510, 151] on span "Send to existing channel" at bounding box center [465, 144] width 245 height 20
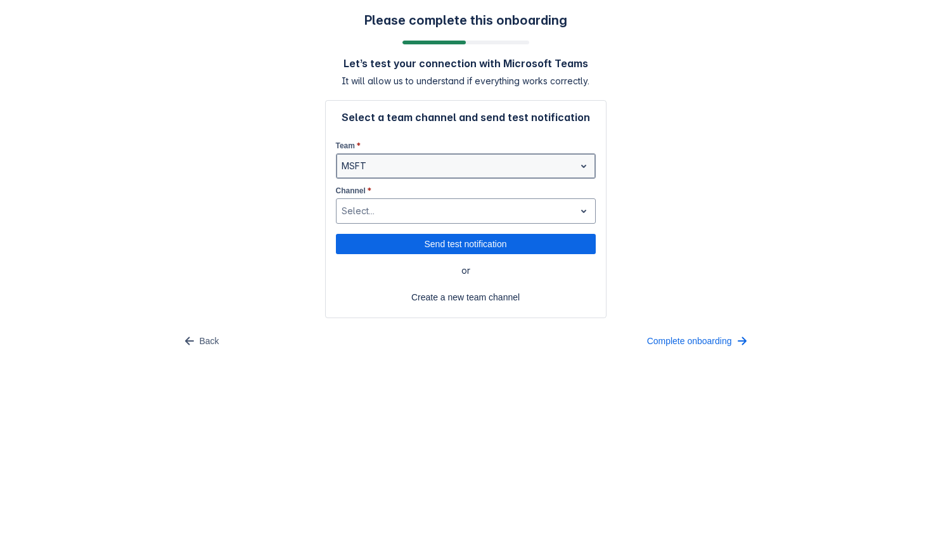
click at [498, 163] on div at bounding box center [455, 165] width 228 height 15
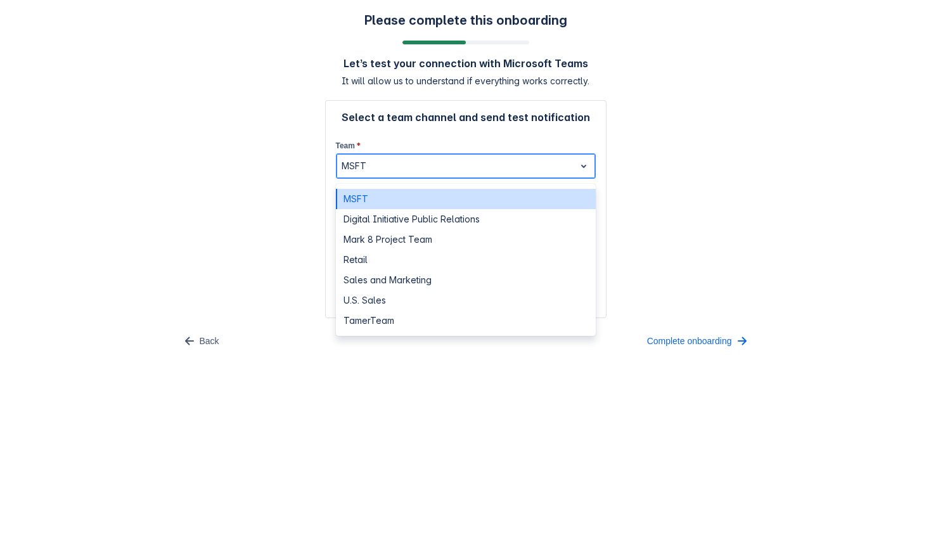
click at [478, 194] on div "MSFT" at bounding box center [466, 199] width 260 height 20
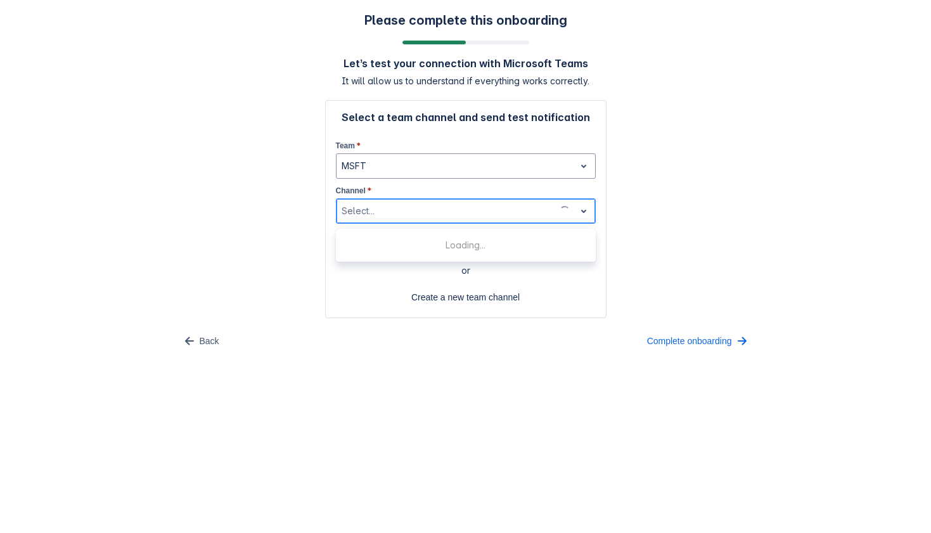
click at [460, 222] on div "Select..." at bounding box center [466, 210] width 260 height 25
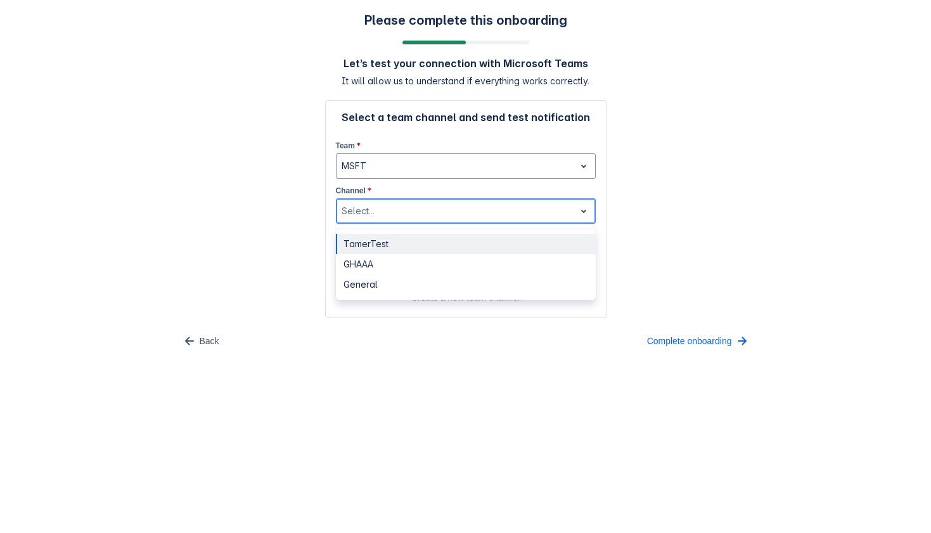
click at [450, 246] on div "TamerTest" at bounding box center [466, 244] width 260 height 20
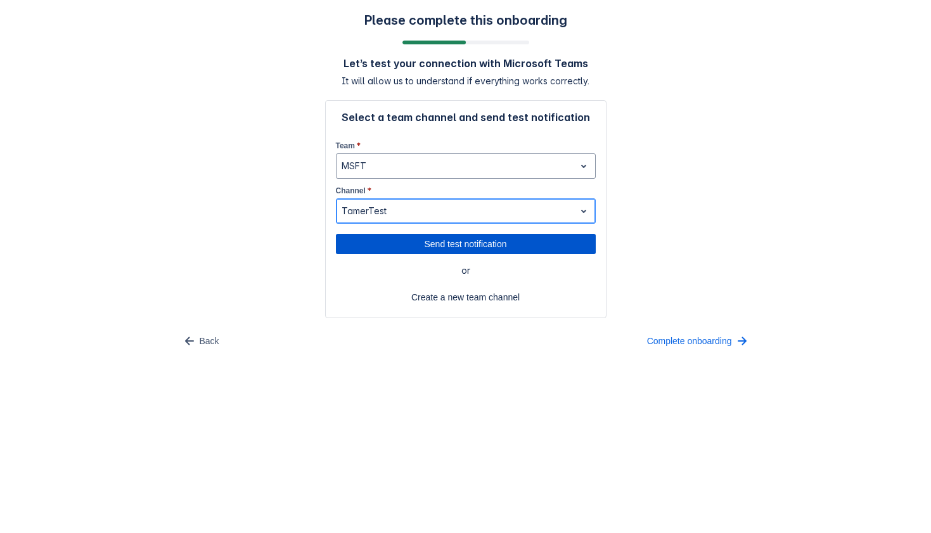
click at [464, 243] on span "Send test notification" at bounding box center [465, 244] width 245 height 20
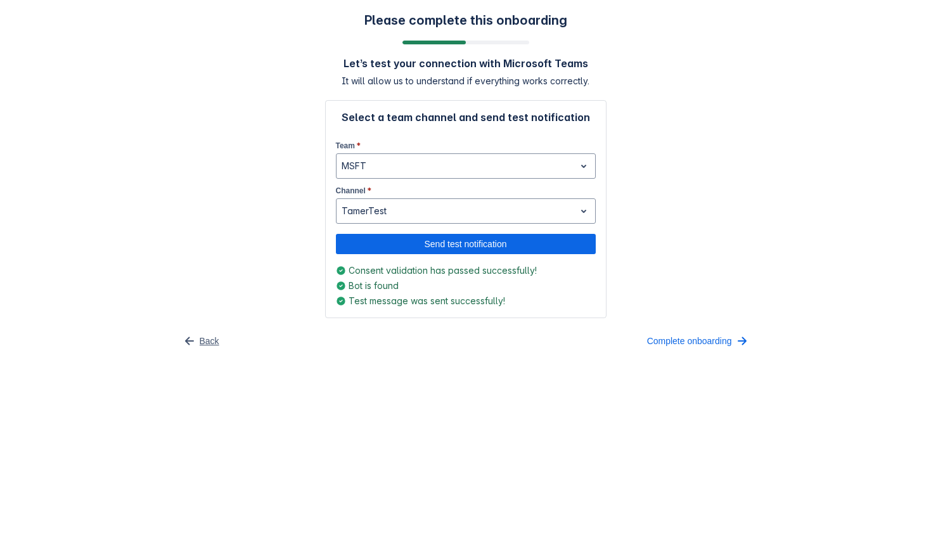
click at [203, 343] on span "Back" at bounding box center [210, 341] width 20 height 20
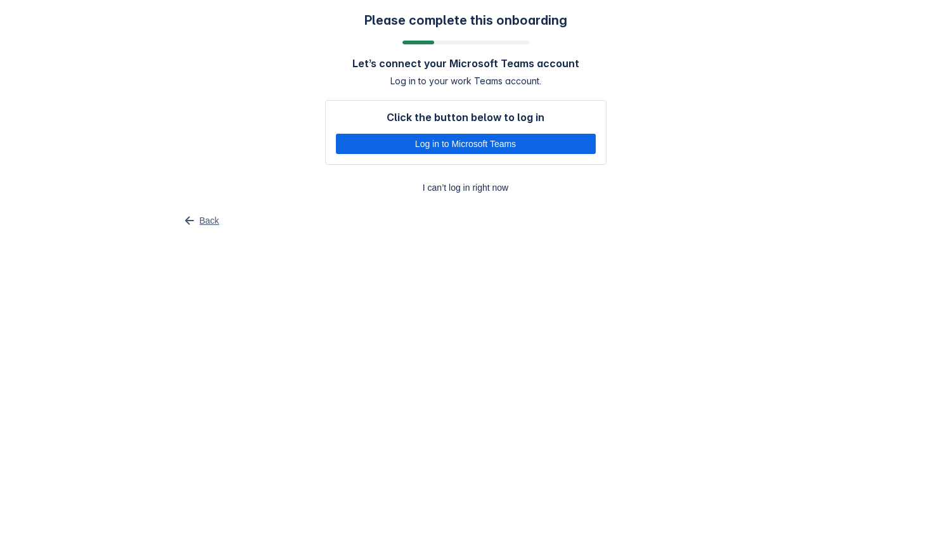
click at [212, 219] on span "Back" at bounding box center [210, 220] width 20 height 20
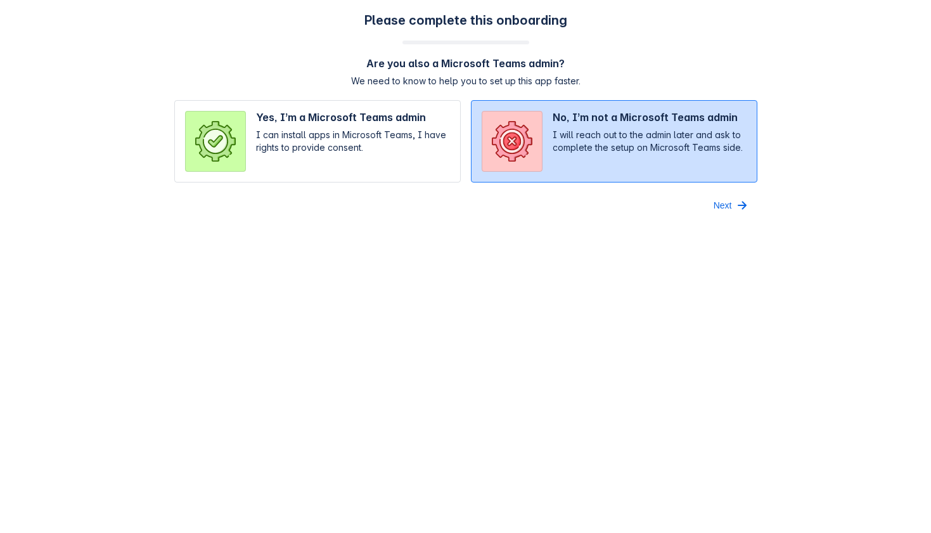
click at [299, 161] on input "radio" at bounding box center [317, 141] width 286 height 82
radio input "true"
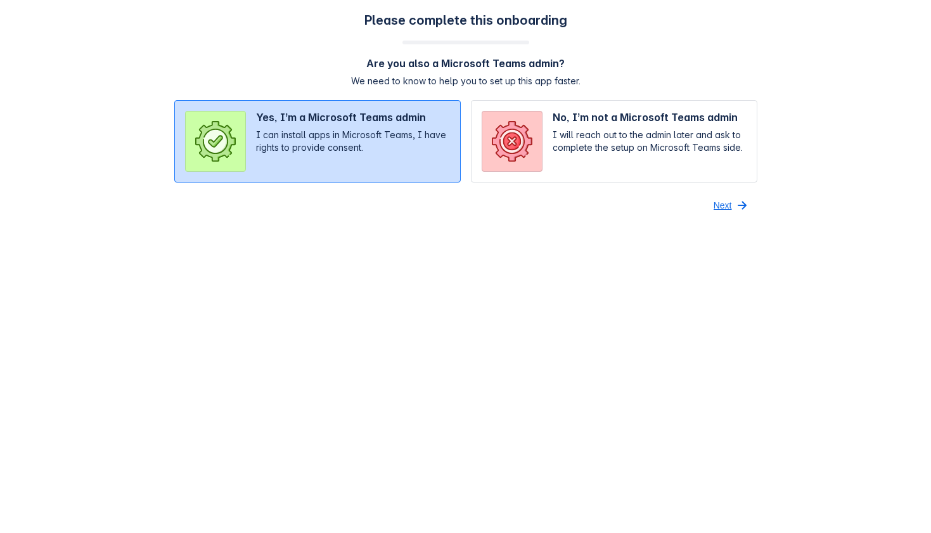
click at [721, 202] on span "Next" at bounding box center [722, 205] width 18 height 20
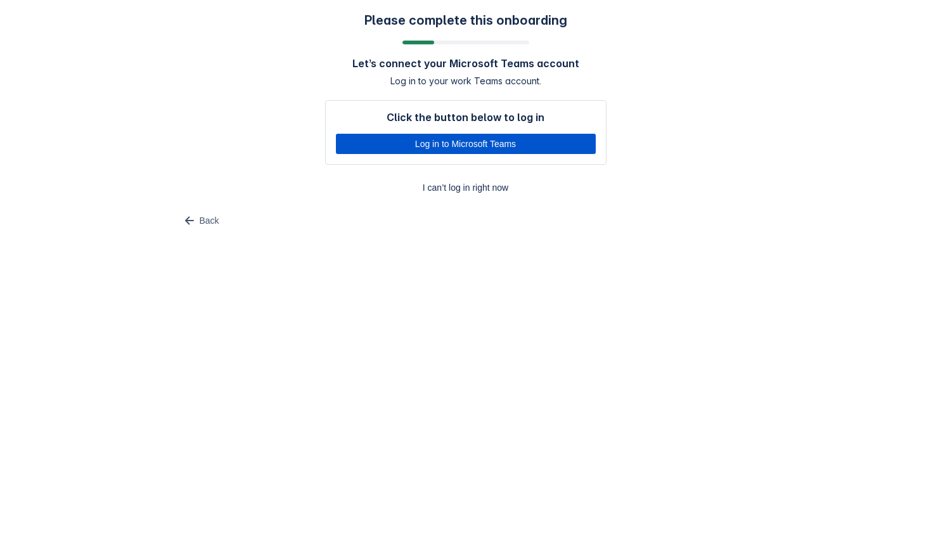
click at [507, 146] on span "Log in to Microsoft Teams" at bounding box center [465, 144] width 245 height 20
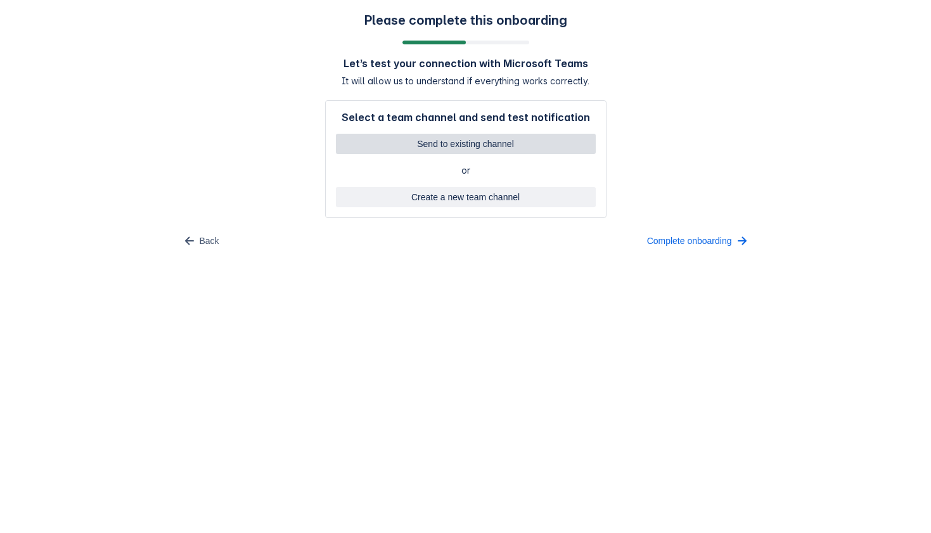
click at [490, 148] on span "Send to existing channel" at bounding box center [465, 144] width 245 height 20
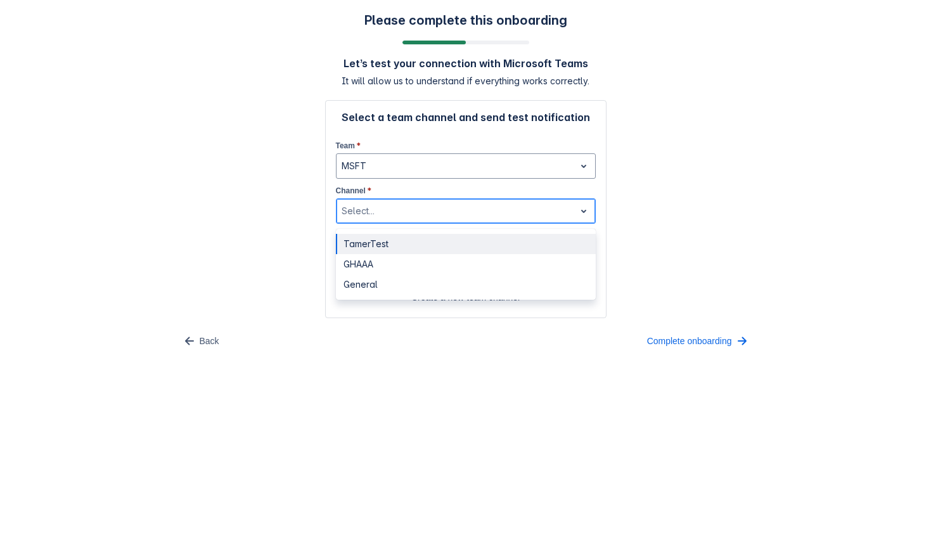
click at [446, 212] on div at bounding box center [455, 210] width 228 height 15
click at [436, 248] on div "TamerTest" at bounding box center [466, 244] width 260 height 20
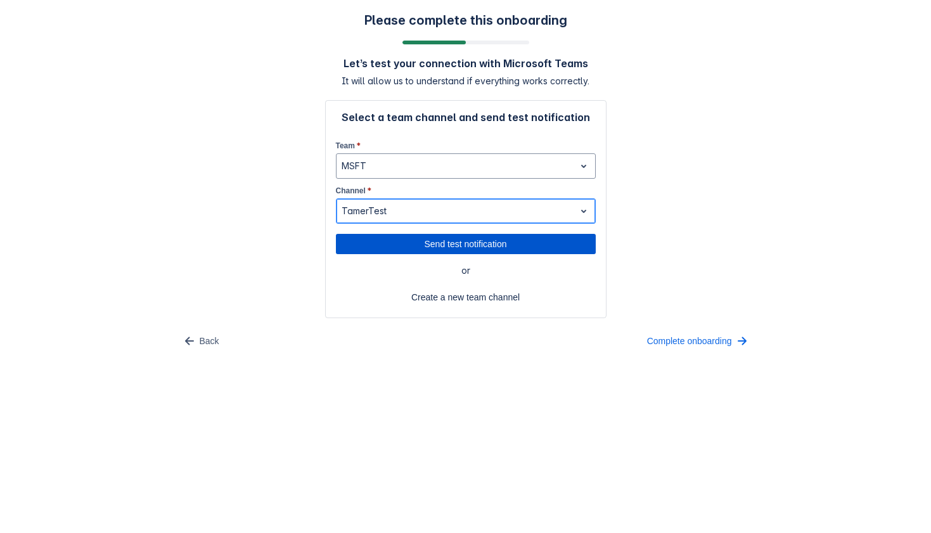
click at [478, 243] on span "Send test notification" at bounding box center [465, 244] width 245 height 20
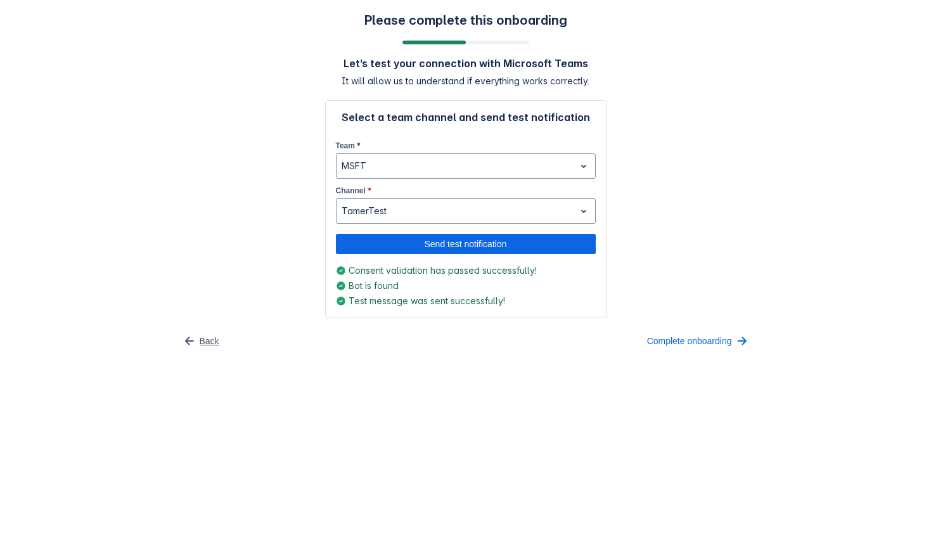
click at [191, 338] on span "button" at bounding box center [189, 340] width 15 height 15
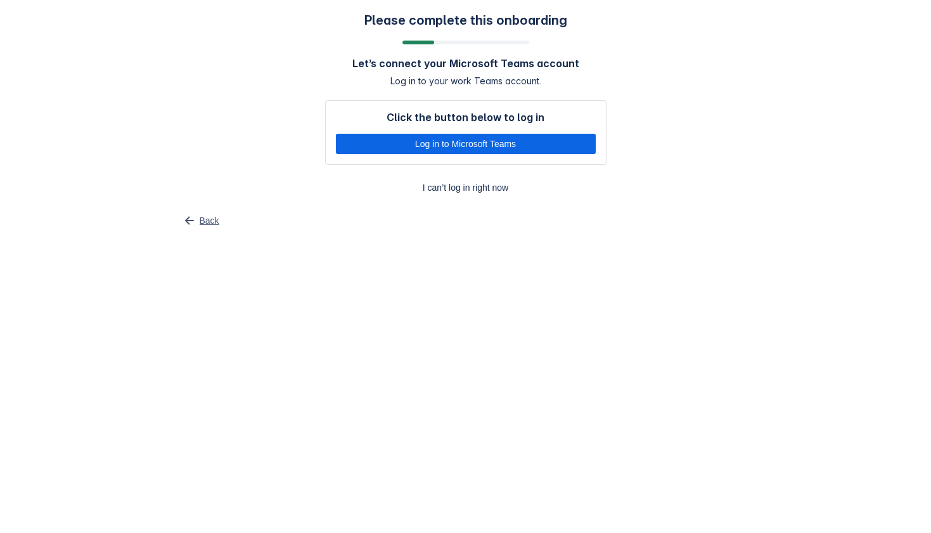
click at [210, 225] on span "Back" at bounding box center [210, 220] width 20 height 20
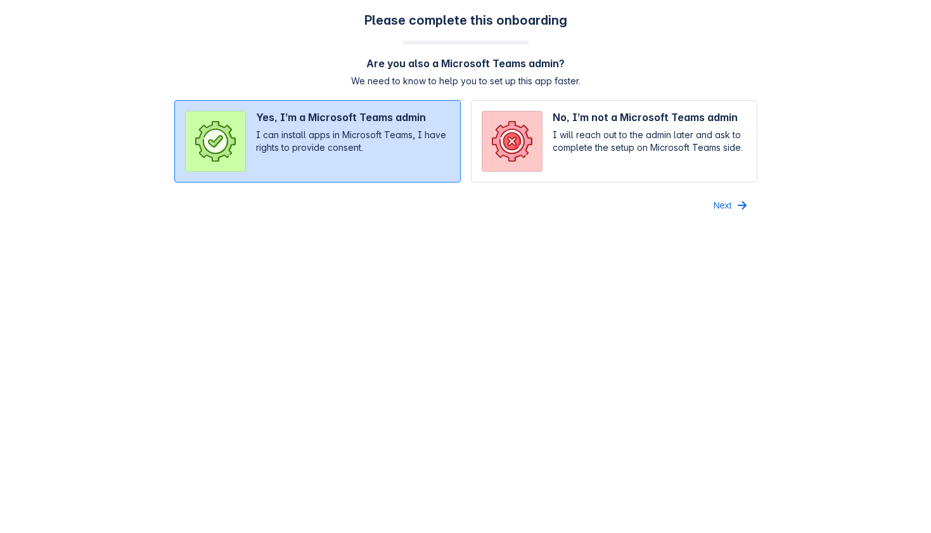
click at [607, 126] on input "radio" at bounding box center [614, 141] width 286 height 82
radio input "true"
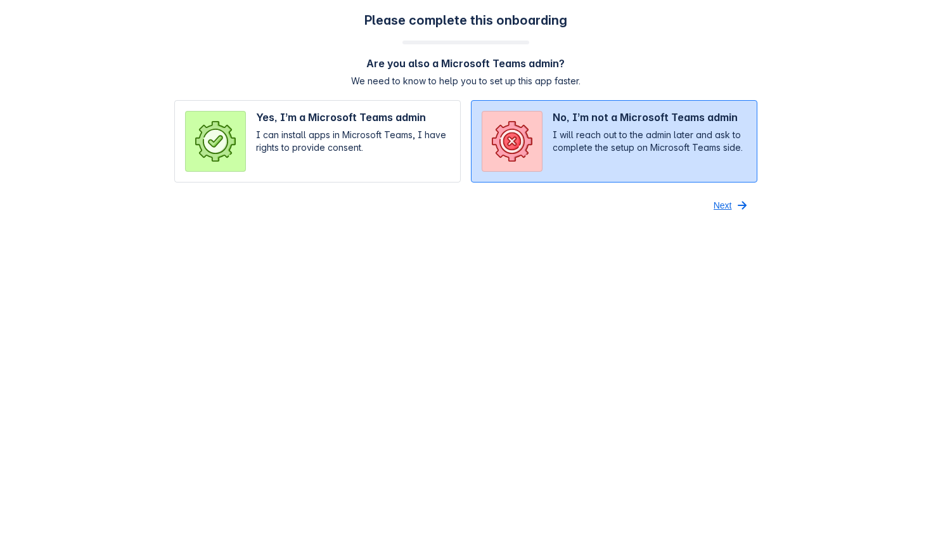
click at [720, 200] on span "Next" at bounding box center [722, 205] width 18 height 20
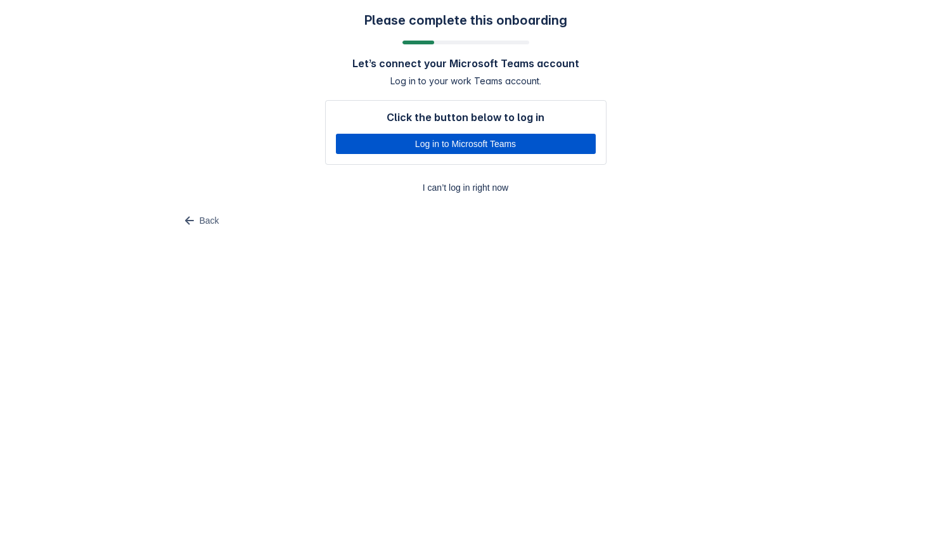
click at [451, 137] on span "Log in to Microsoft Teams" at bounding box center [465, 144] width 245 height 20
click at [784, 73] on div "Please complete this onboarding Let’s connect your Microsoft Teams account Log …" at bounding box center [465, 122] width 905 height 218
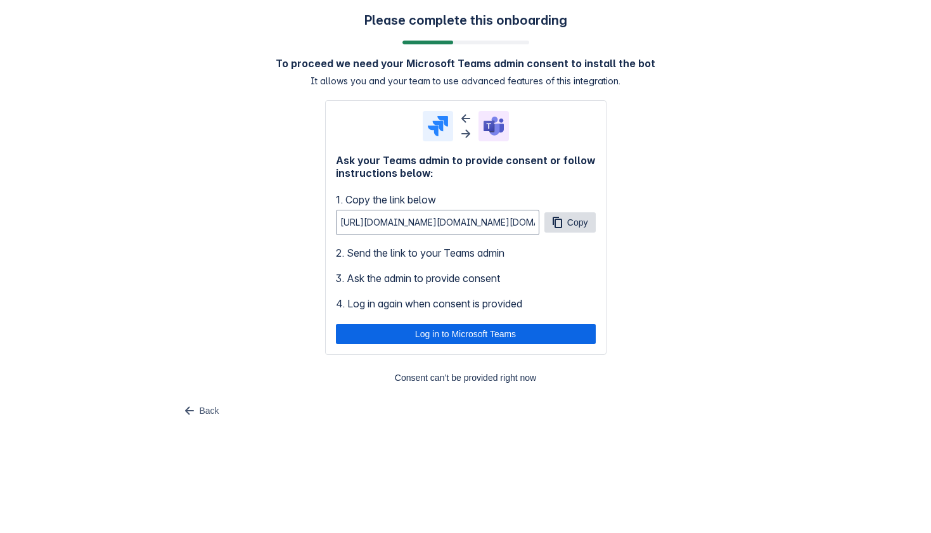
click at [578, 217] on span "Copy" at bounding box center [577, 222] width 21 height 20
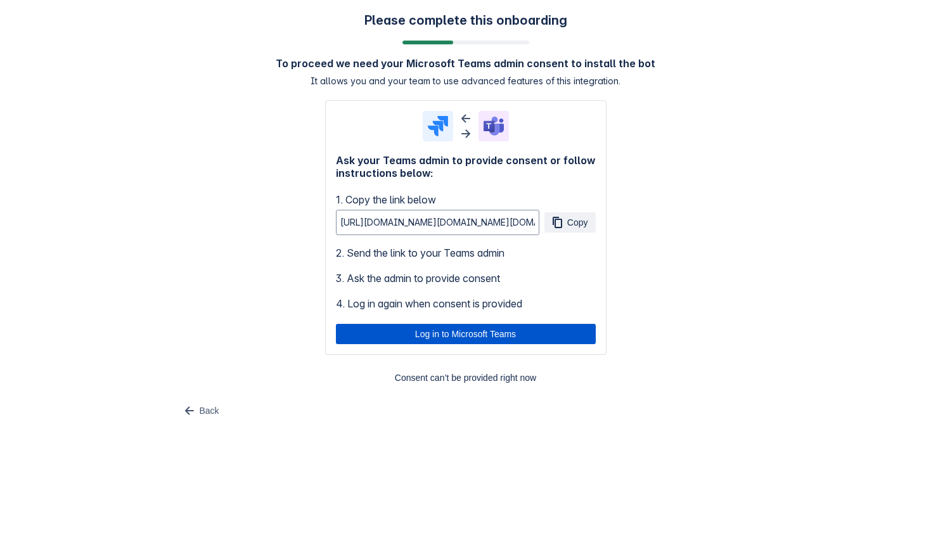
click at [479, 331] on span "Log in to Microsoft Teams" at bounding box center [465, 334] width 245 height 20
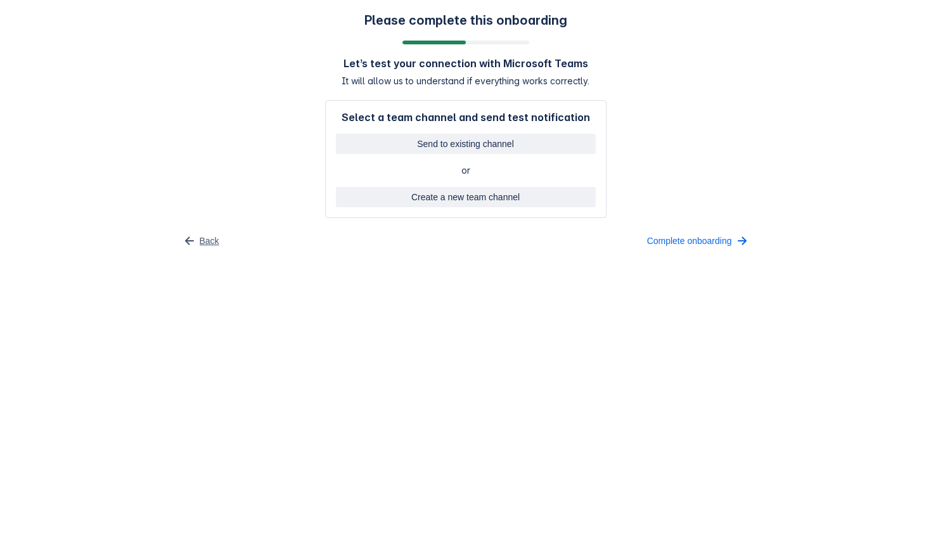
click at [205, 236] on span "Back" at bounding box center [210, 241] width 20 height 20
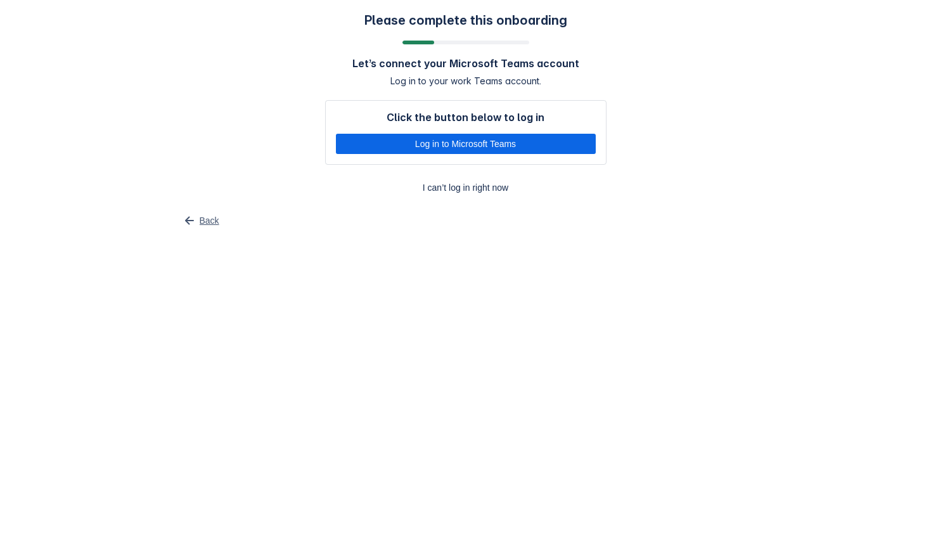
click at [191, 216] on span "button" at bounding box center [189, 220] width 15 height 15
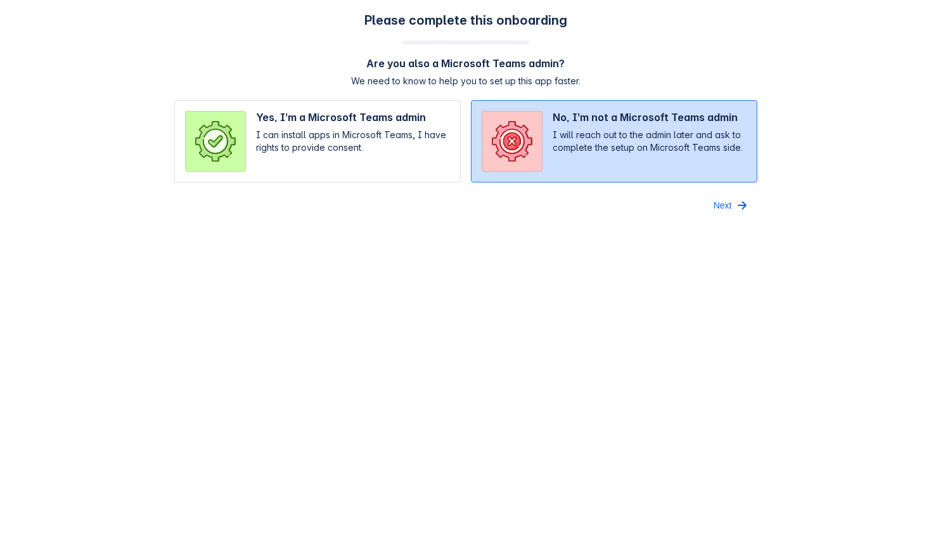
click at [644, 155] on input "radio" at bounding box center [614, 141] width 286 height 82
click at [714, 207] on span "Next" at bounding box center [722, 205] width 18 height 20
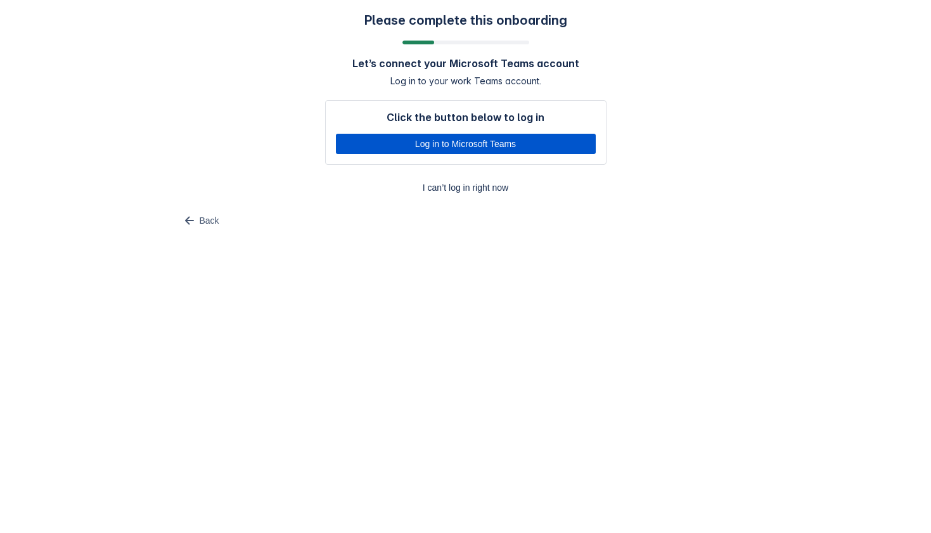
click at [486, 149] on span "Log in to Microsoft Teams" at bounding box center [465, 144] width 245 height 20
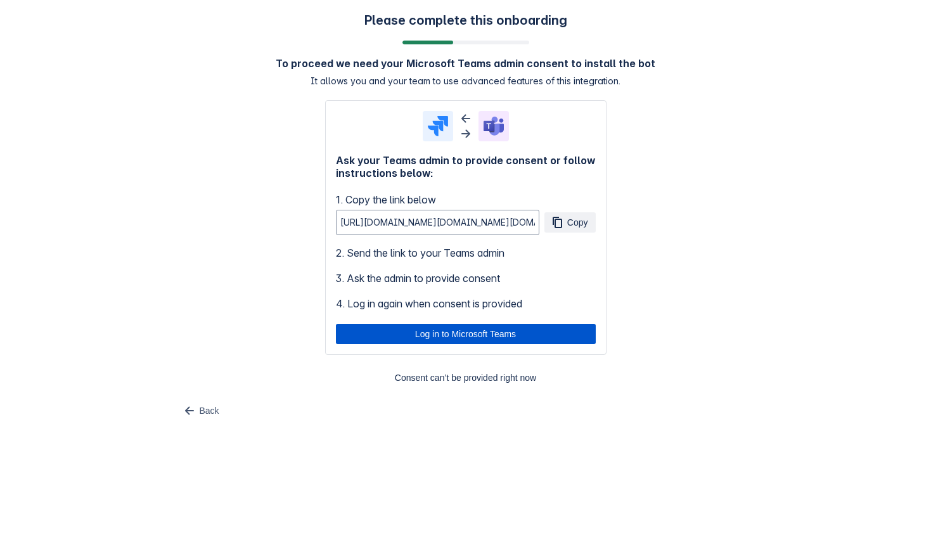
click at [505, 333] on span "Log in to Microsoft Teams" at bounding box center [465, 334] width 245 height 20
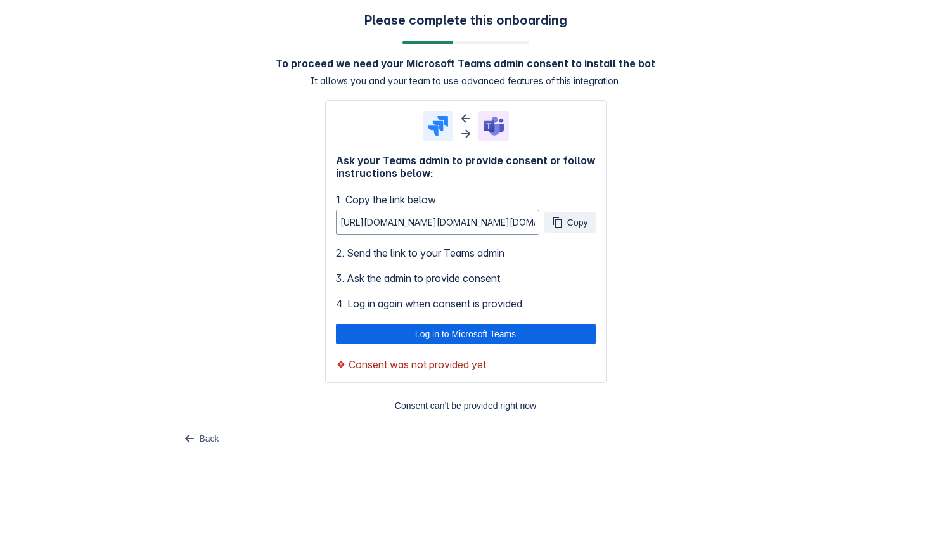
click at [458, 363] on span "Consent was not provided yet" at bounding box center [416, 364] width 137 height 15
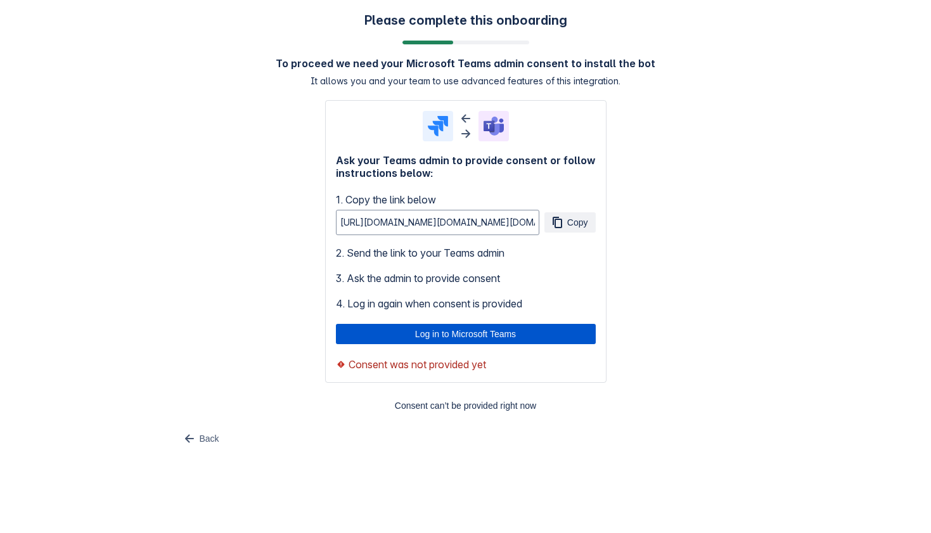
click at [473, 337] on span "Log in to Microsoft Teams" at bounding box center [465, 334] width 245 height 20
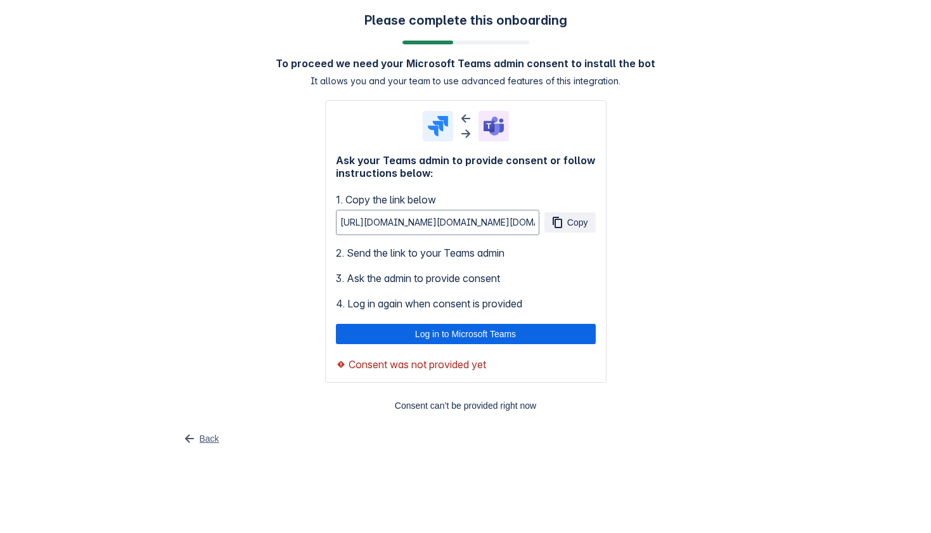
click at [196, 431] on button "Back" at bounding box center [200, 438] width 53 height 20
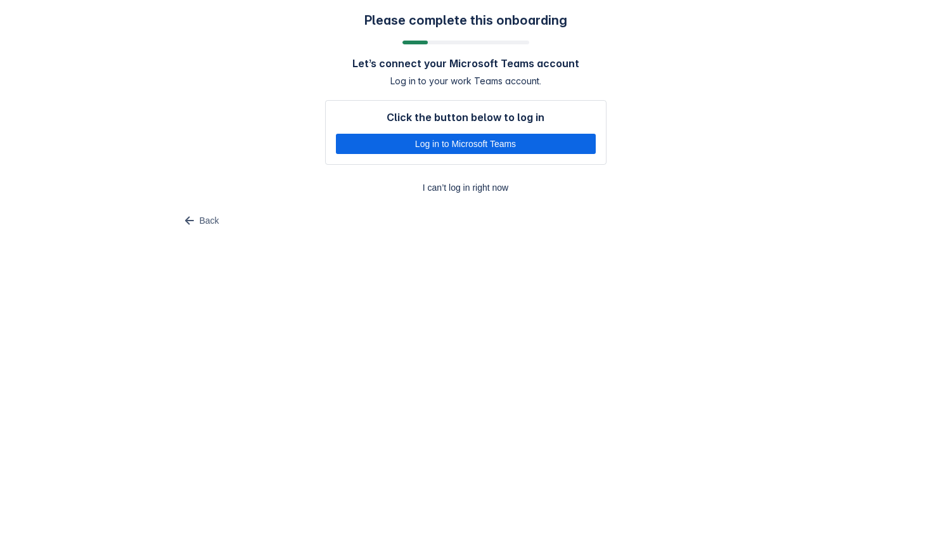
click at [201, 231] on div "Please complete this onboarding Let’s connect your Microsoft Teams account Log …" at bounding box center [465, 121] width 931 height 243
click at [203, 227] on span "Back" at bounding box center [210, 220] width 20 height 20
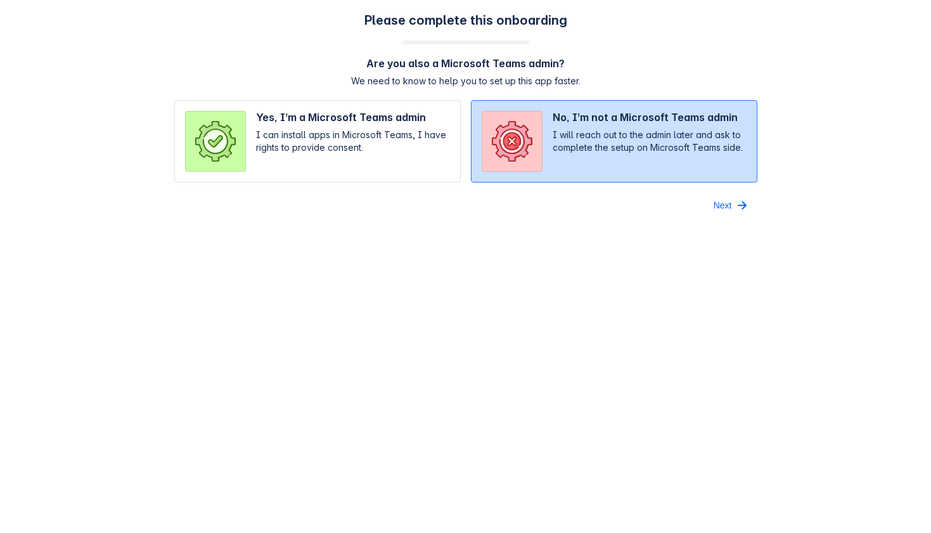
click at [250, 173] on input "radio" at bounding box center [317, 141] width 286 height 82
radio input "true"
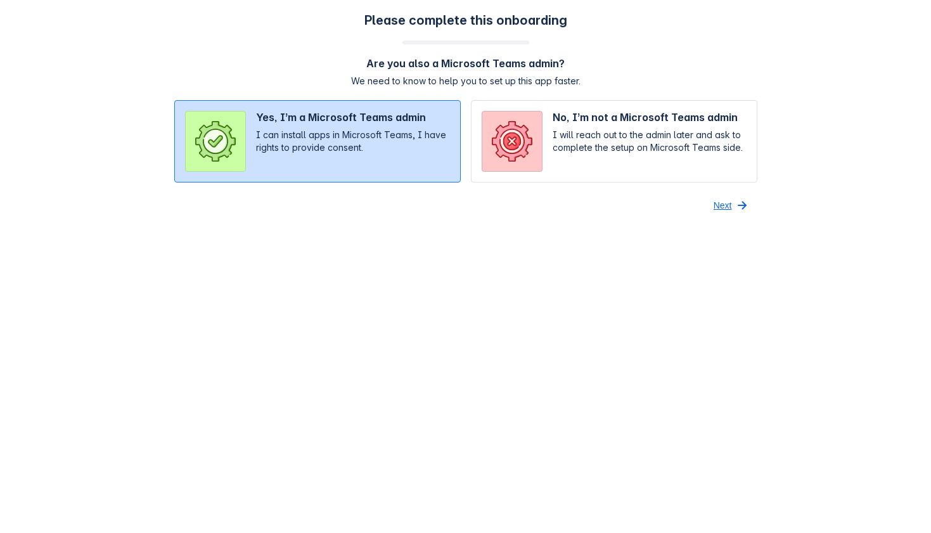
click at [737, 207] on span "button" at bounding box center [741, 205] width 15 height 15
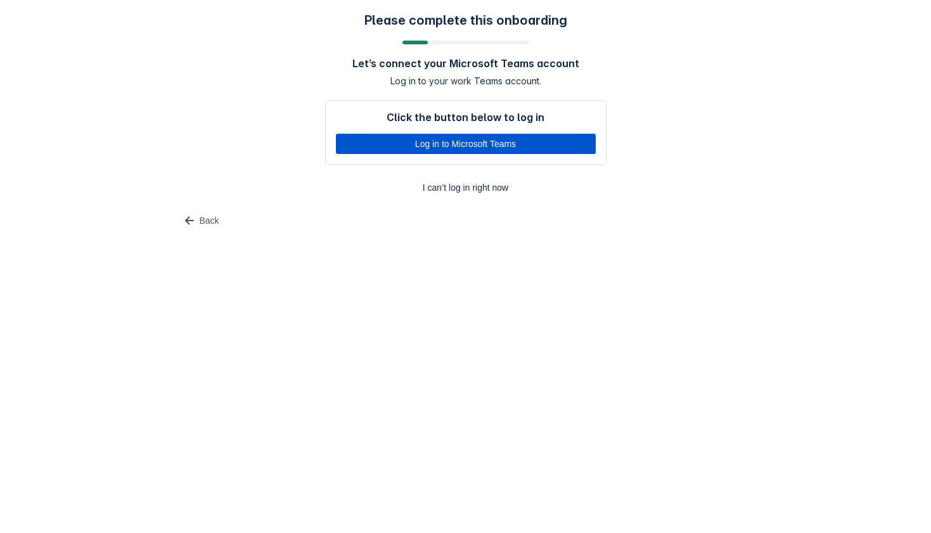
click at [549, 148] on span "Log in to Microsoft Teams" at bounding box center [465, 144] width 245 height 20
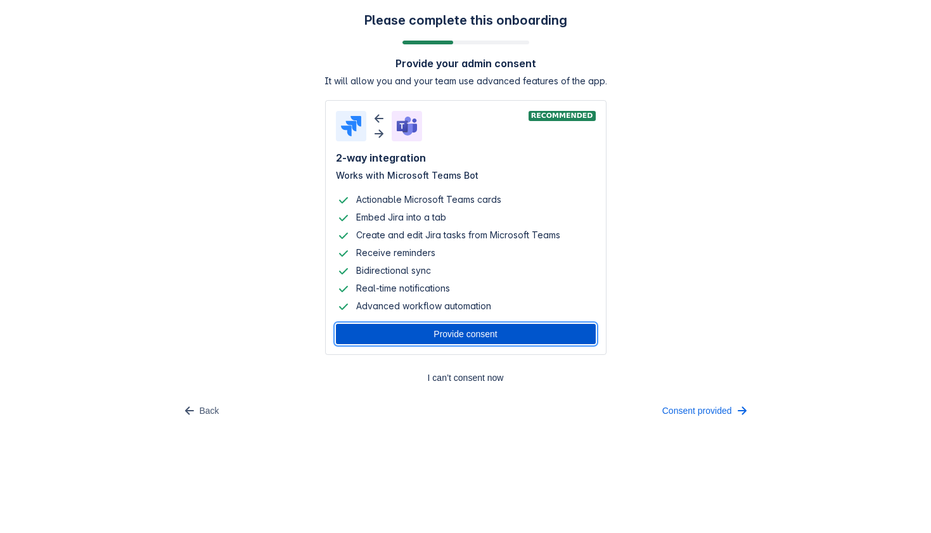
click at [509, 331] on span "Provide consent" at bounding box center [465, 334] width 245 height 20
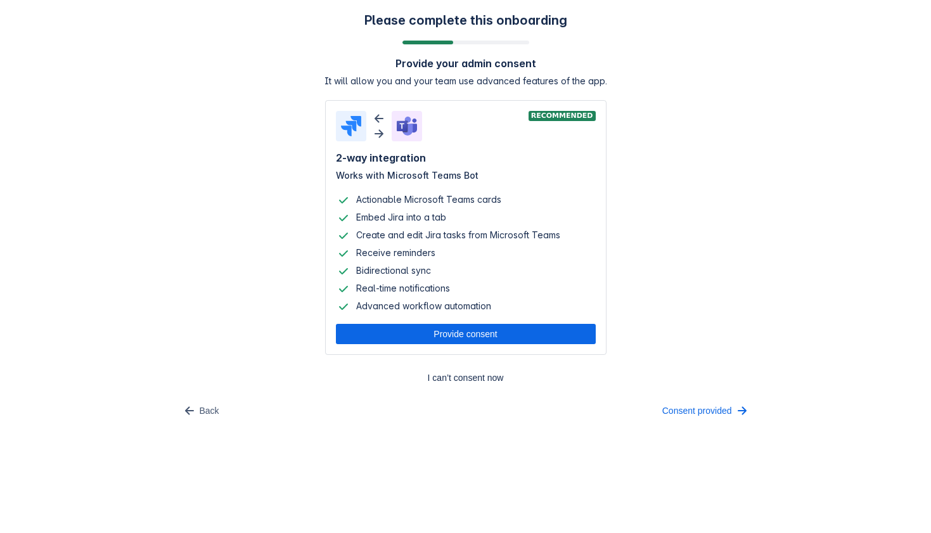
click at [687, 232] on div "Please complete this onboarding Provide your admin consent It will allow you an…" at bounding box center [465, 217] width 905 height 408
click at [307, 405] on div "Back" at bounding box center [319, 410] width 291 height 20
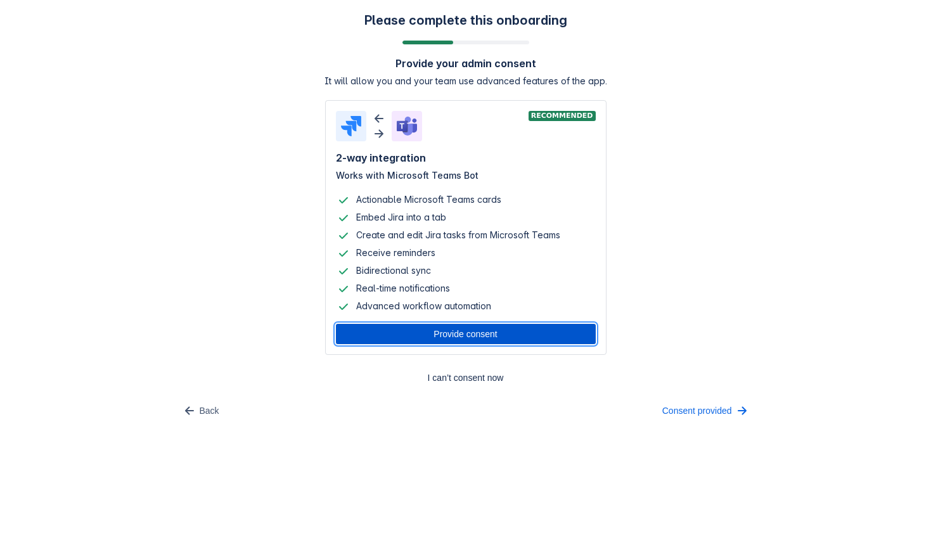
click at [405, 337] on span "Provide consent" at bounding box center [465, 334] width 245 height 20
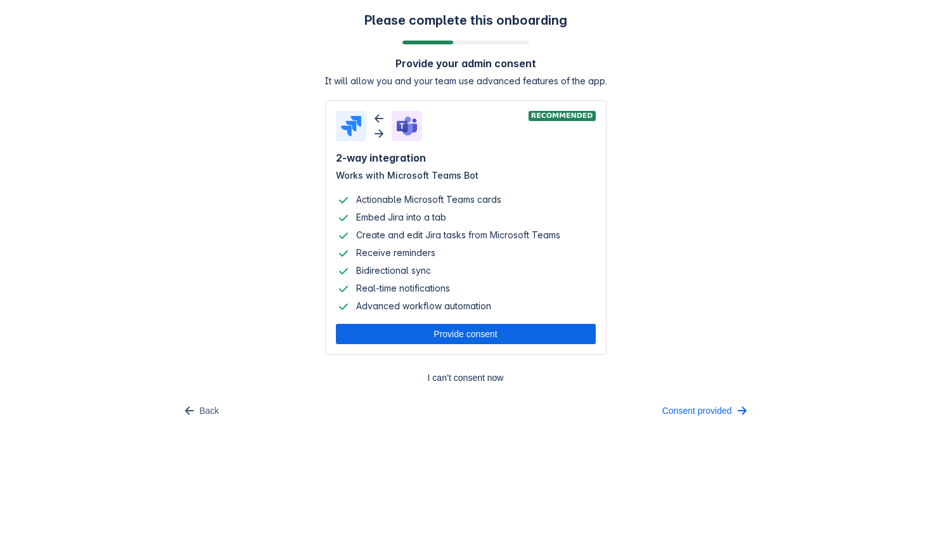
click at [721, 256] on div "Please complete this onboarding Provide your admin consent It will allow you an…" at bounding box center [465, 217] width 905 height 408
click at [713, 412] on span "Consent provided" at bounding box center [697, 410] width 70 height 20
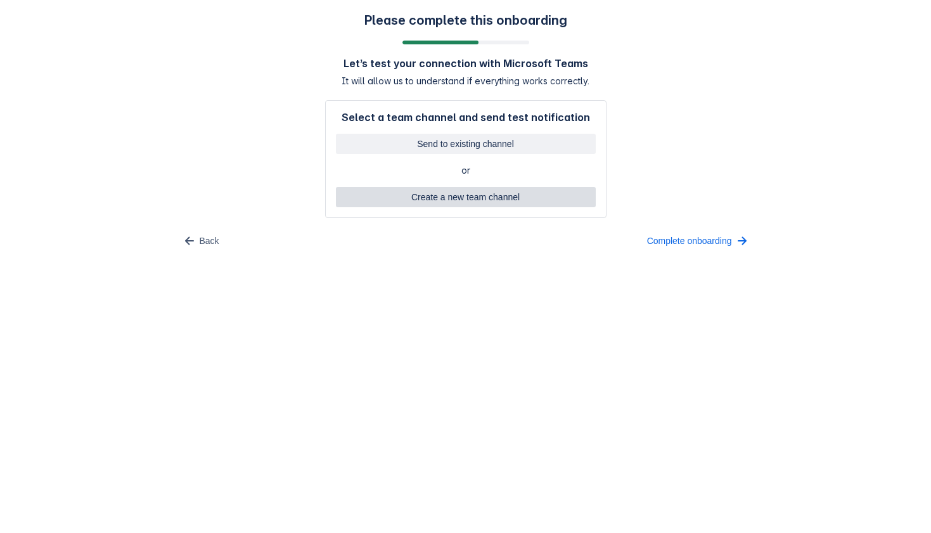
click at [481, 195] on span "Create a new team channel" at bounding box center [465, 197] width 245 height 20
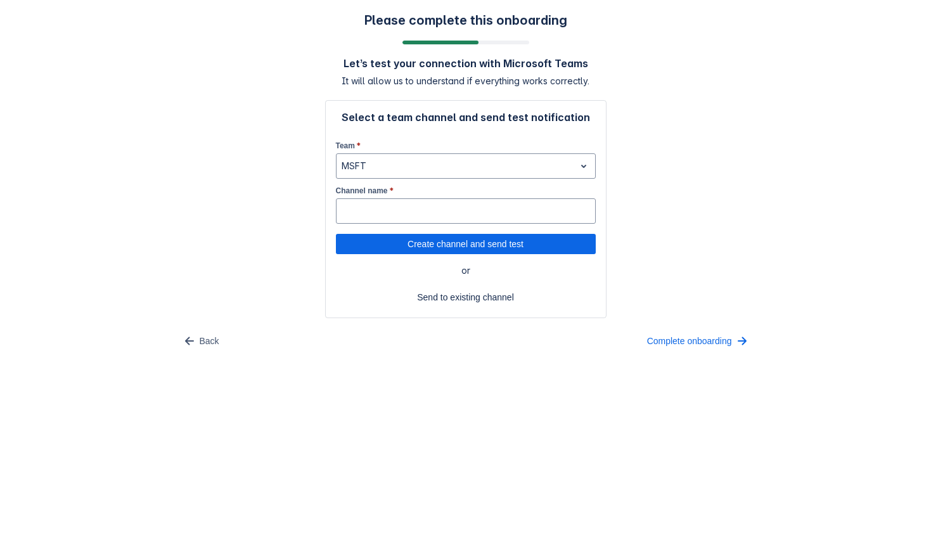
click at [649, 207] on div "Please complete this onboarding Let’s test your connection with Microsoft Teams…" at bounding box center [465, 182] width 905 height 338
click at [467, 211] on input "Channel name *" at bounding box center [465, 211] width 258 height 23
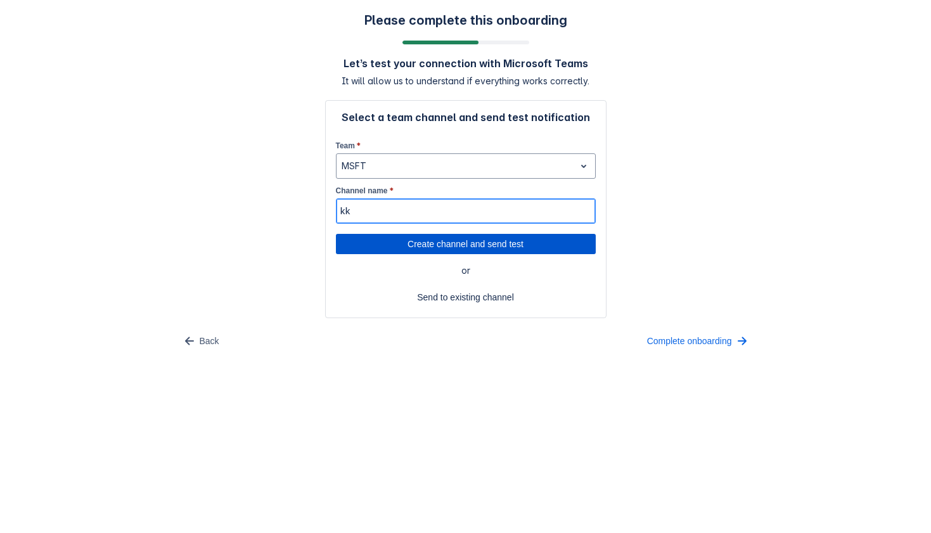
click at [469, 242] on span "Create channel and send test" at bounding box center [465, 244] width 245 height 20
type input "kk"
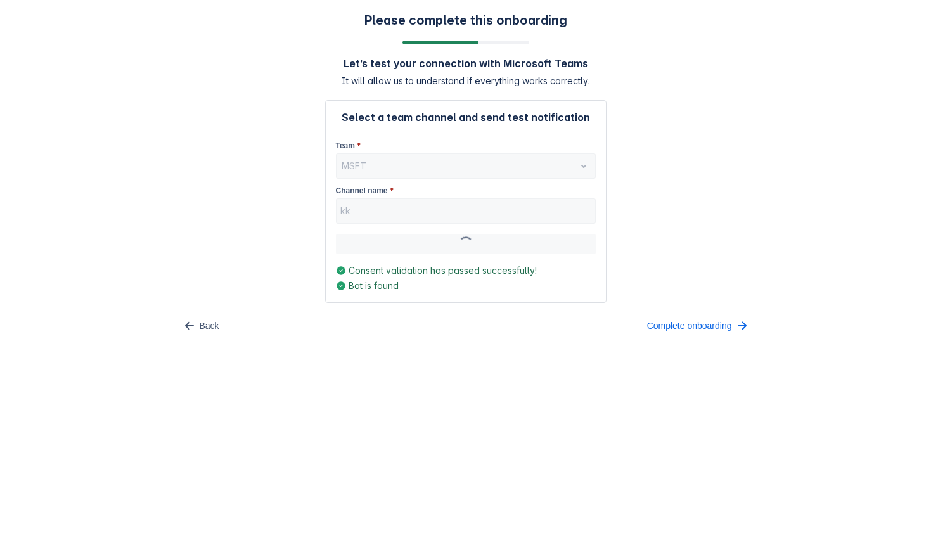
click at [699, 219] on div "Please complete this onboarding Let’s test your connection with Microsoft Teams…" at bounding box center [465, 174] width 905 height 323
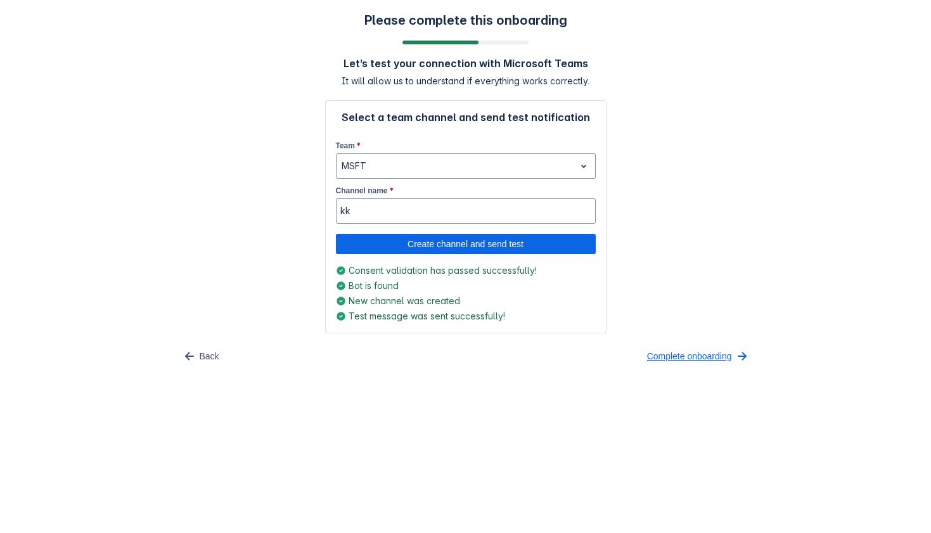
click at [690, 356] on span "Complete onboarding" at bounding box center [689, 356] width 85 height 20
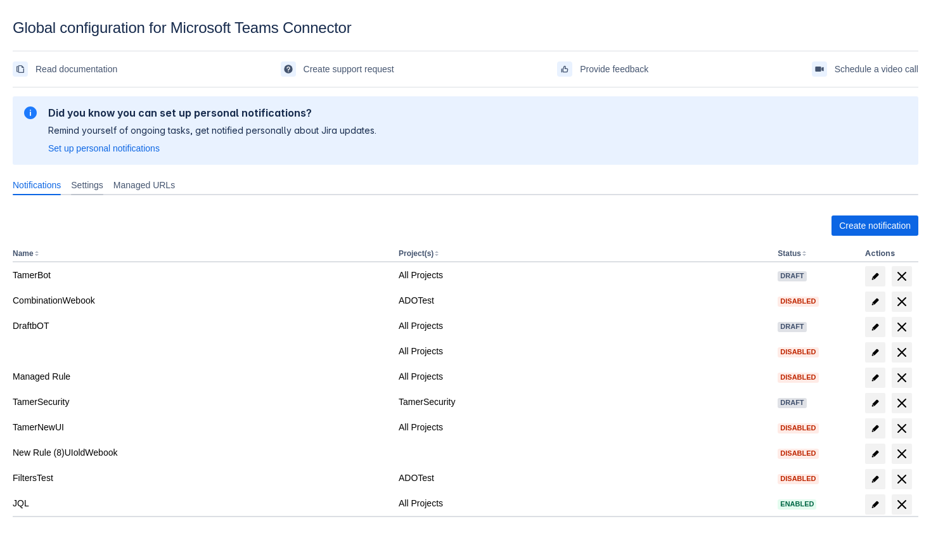
click at [83, 187] on span "Settings" at bounding box center [87, 185] width 32 height 13
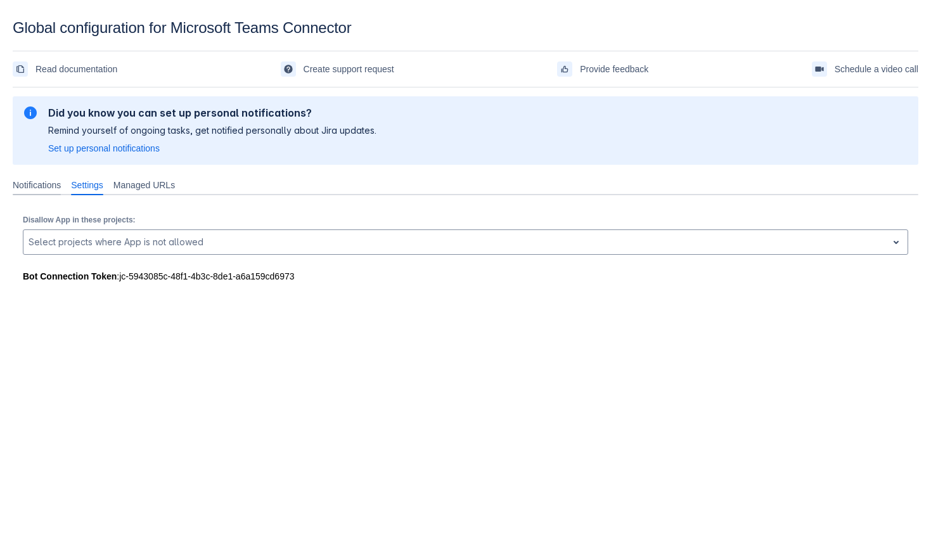
click at [56, 182] on span "Notifications" at bounding box center [37, 185] width 48 height 13
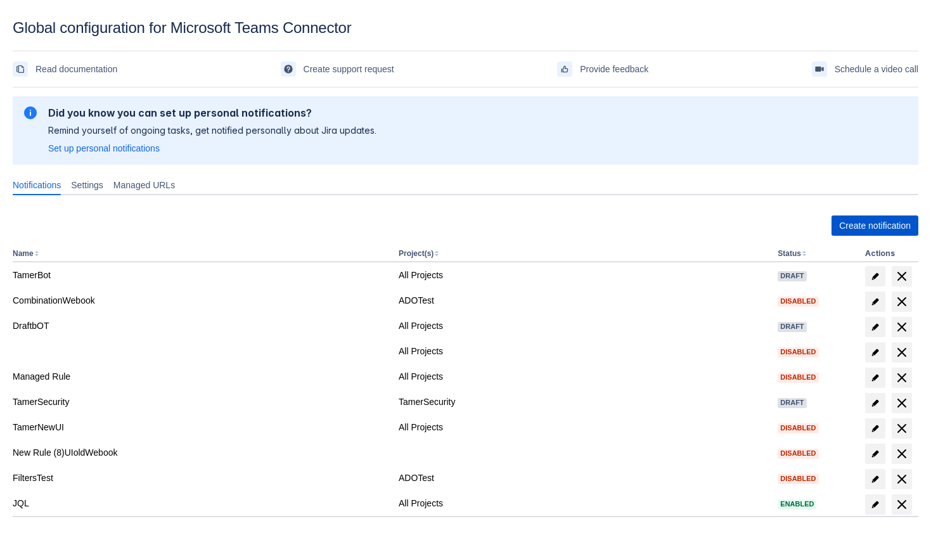
click at [877, 226] on span "Create notification" at bounding box center [875, 225] width 72 height 20
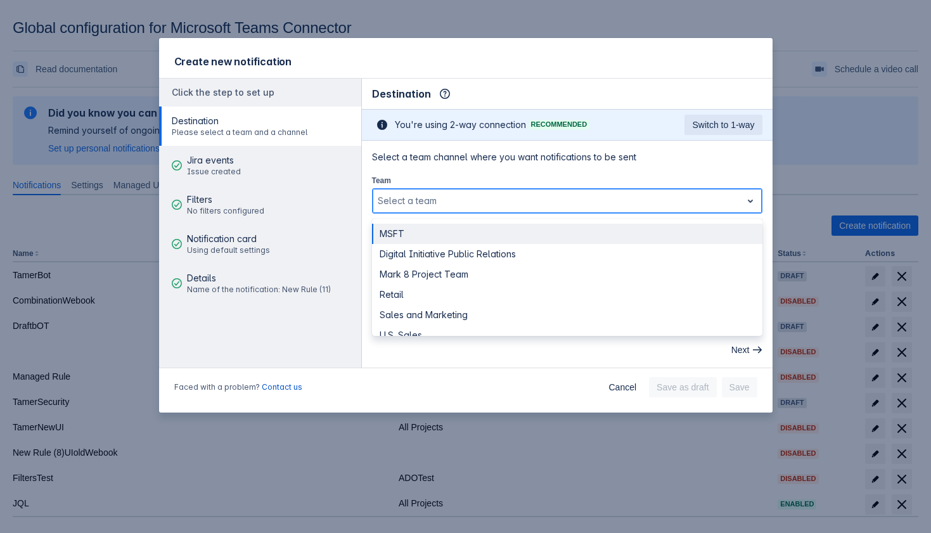
click at [486, 209] on div "Select a team" at bounding box center [556, 201] width 369 height 20
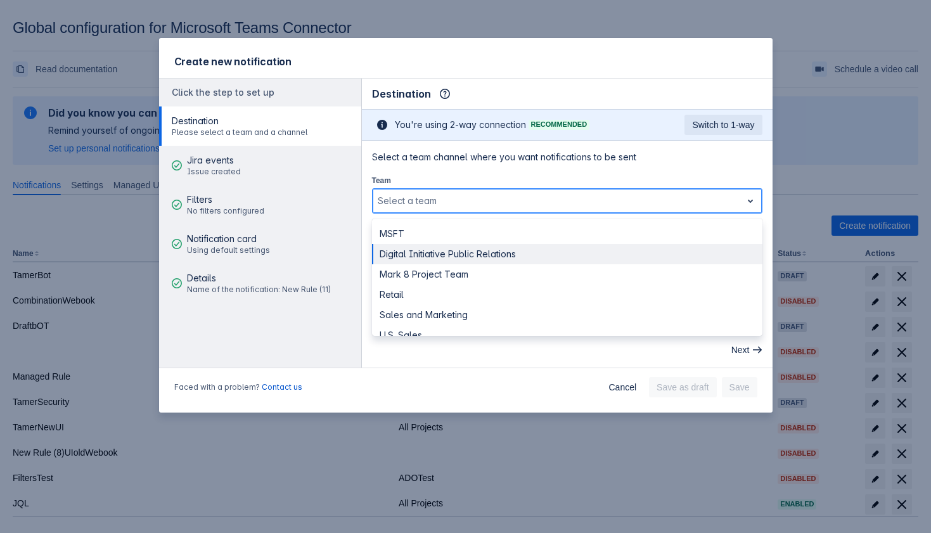
click at [470, 246] on div "Digital Initiative Public Relations" at bounding box center [567, 254] width 390 height 20
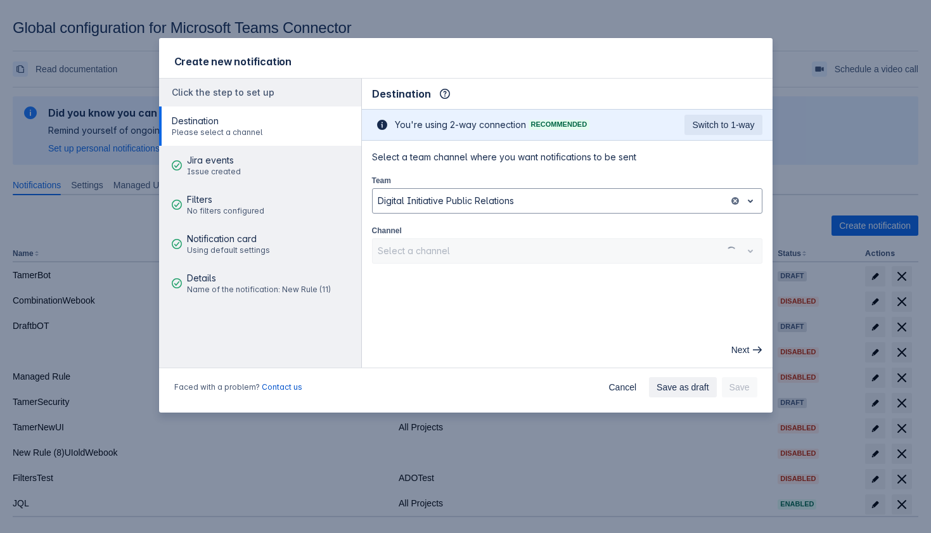
click at [481, 226] on div "Channel Select a channel" at bounding box center [567, 244] width 390 height 40
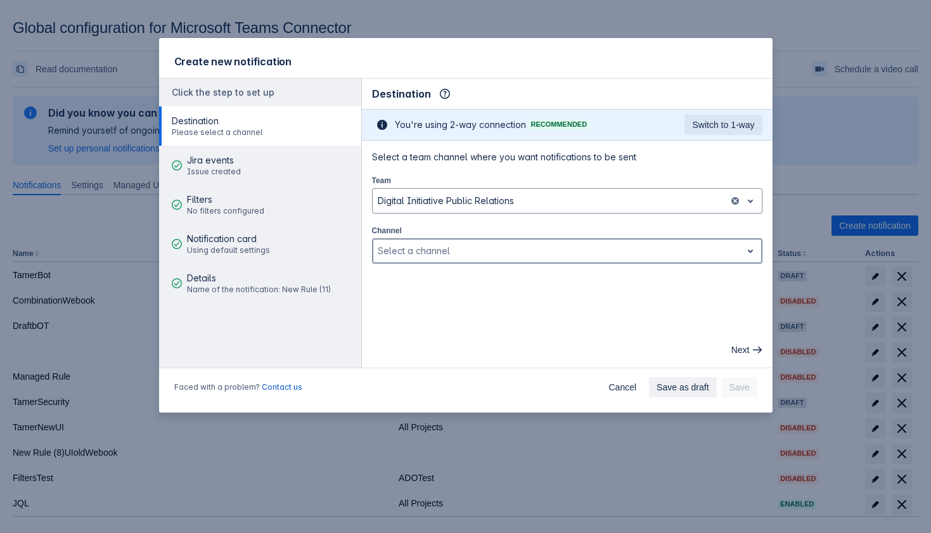
click at [480, 250] on div at bounding box center [557, 250] width 359 height 15
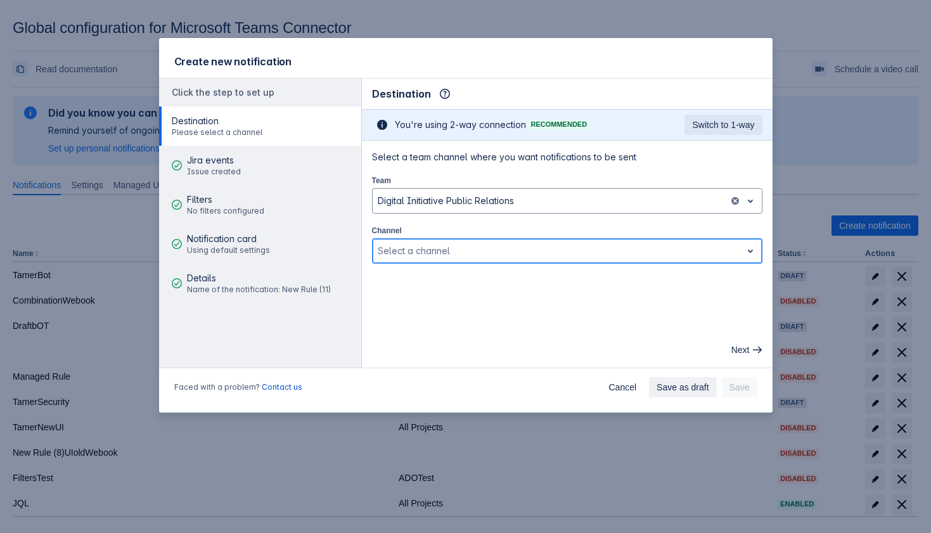
click at [489, 253] on div at bounding box center [557, 250] width 359 height 15
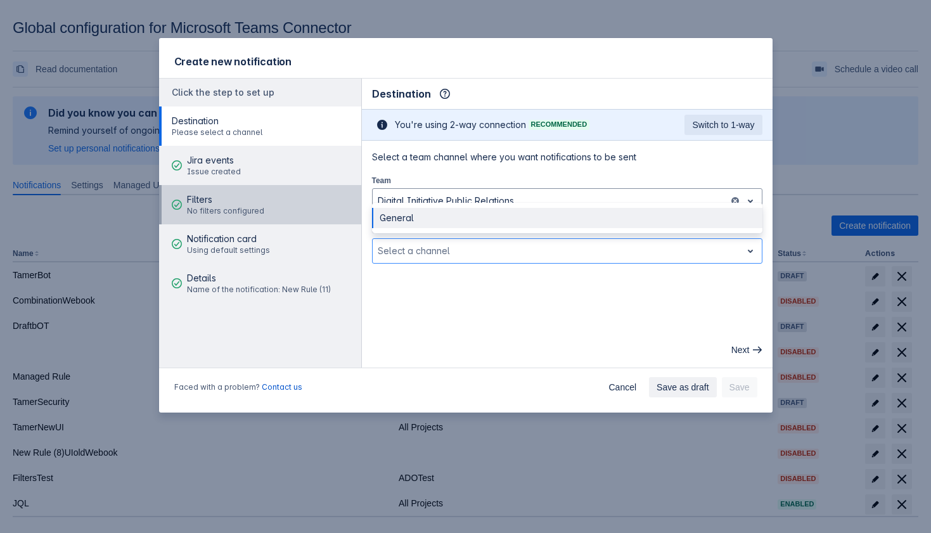
click at [276, 197] on button "Filters No filters configured" at bounding box center [260, 204] width 202 height 39
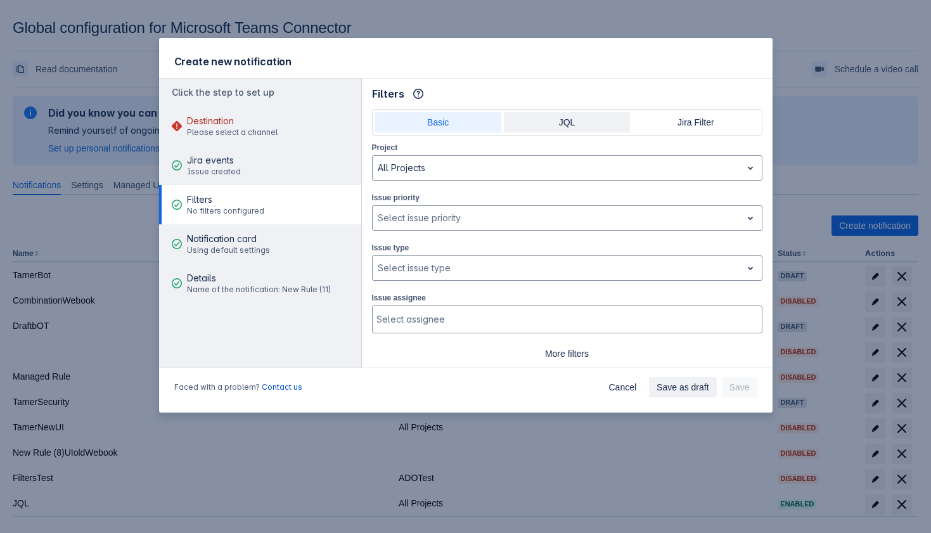
click at [528, 114] on span "JQL" at bounding box center [566, 122] width 111 height 20
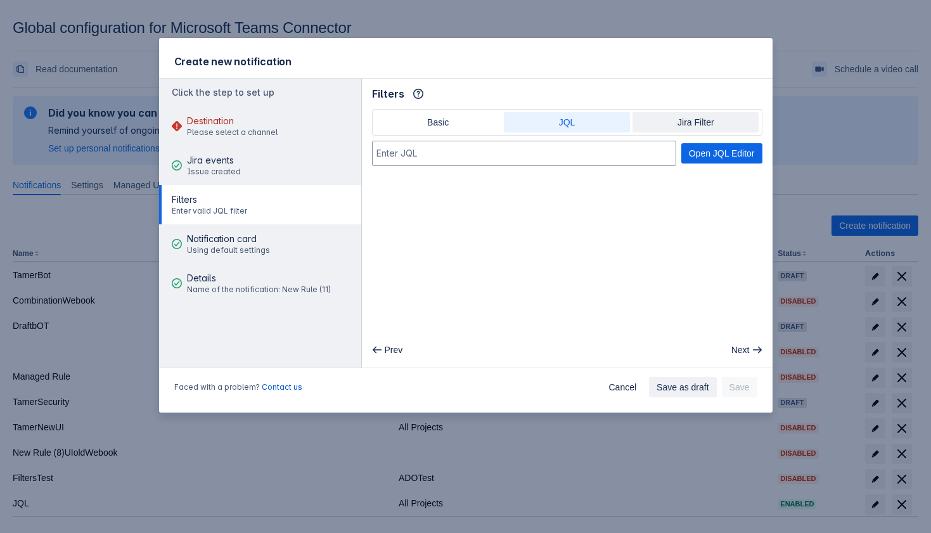
click at [662, 124] on span "Jira Filter" at bounding box center [695, 122] width 111 height 20
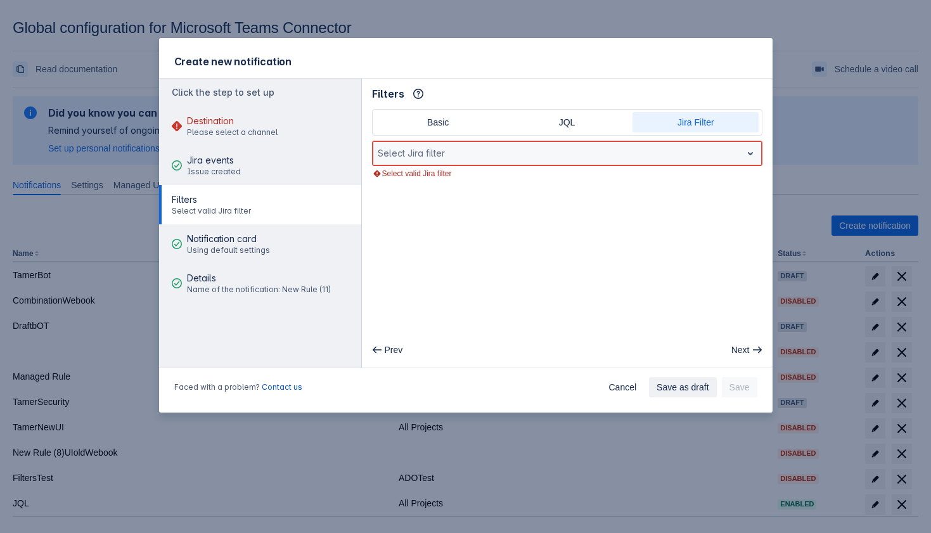
click at [478, 162] on div "Select Jira filter" at bounding box center [556, 153] width 369 height 20
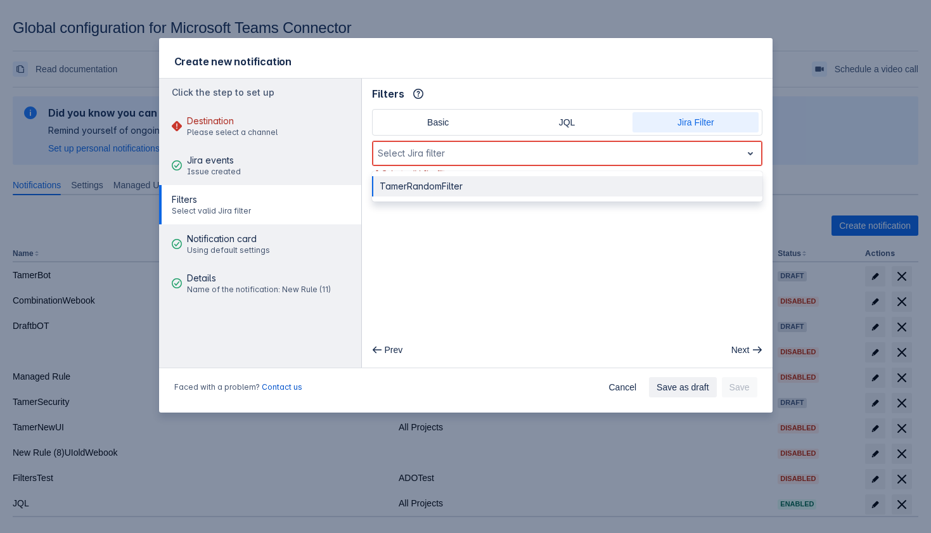
click at [464, 184] on div "TamerRandomFilter" at bounding box center [567, 186] width 390 height 20
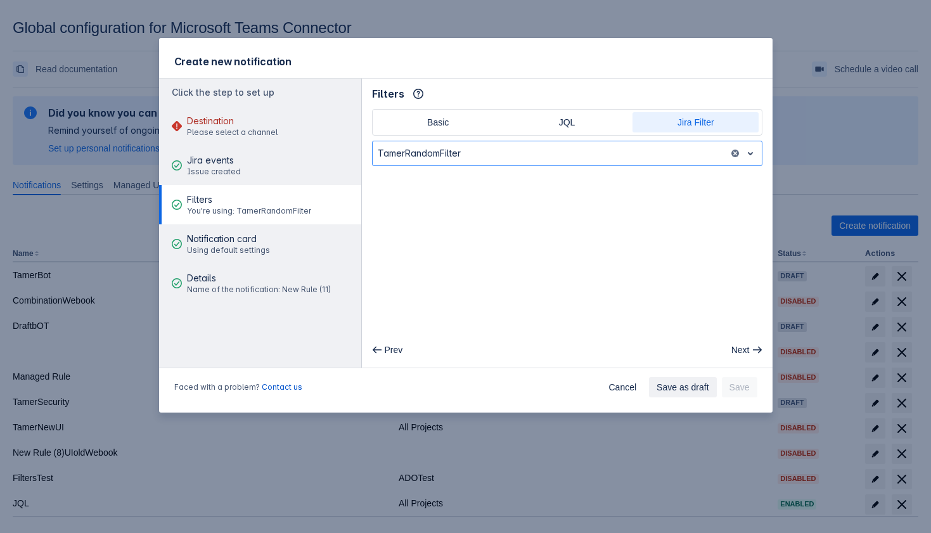
click at [470, 205] on main "Filters Info Basic JQL Jira Filter option TamerRandomFilter, selected. TamerRan…" at bounding box center [567, 223] width 410 height 289
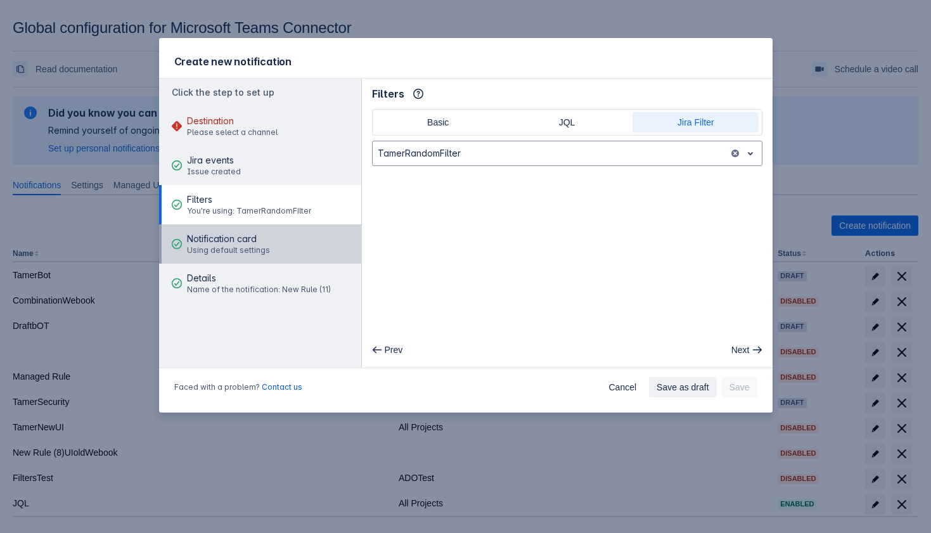
click at [295, 243] on button "Notification card Using default settings" at bounding box center [260, 243] width 202 height 39
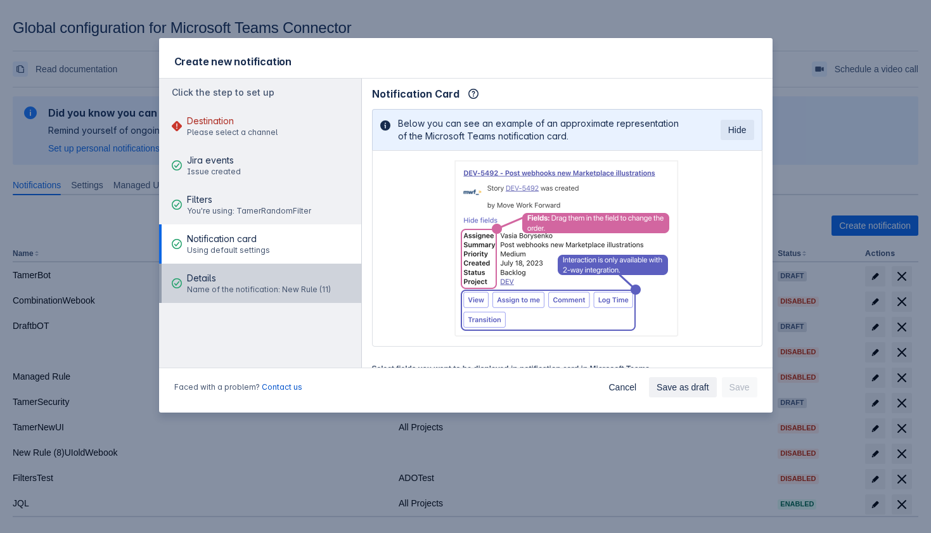
click at [290, 280] on span "Details" at bounding box center [259, 278] width 144 height 13
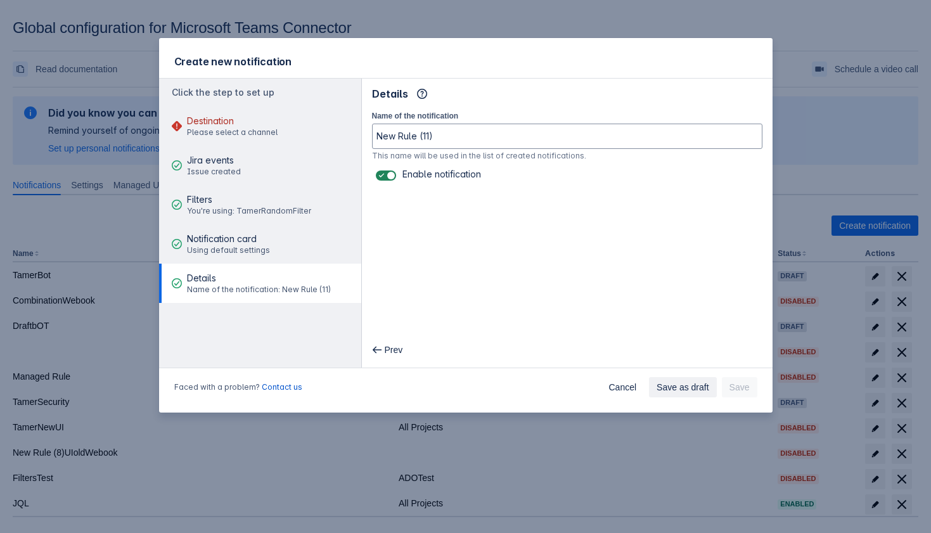
click at [420, 455] on div "Create new notification Click the step to set up Destination Please select a ch…" at bounding box center [465, 266] width 931 height 533
